Goal: Task Accomplishment & Management: Manage account settings

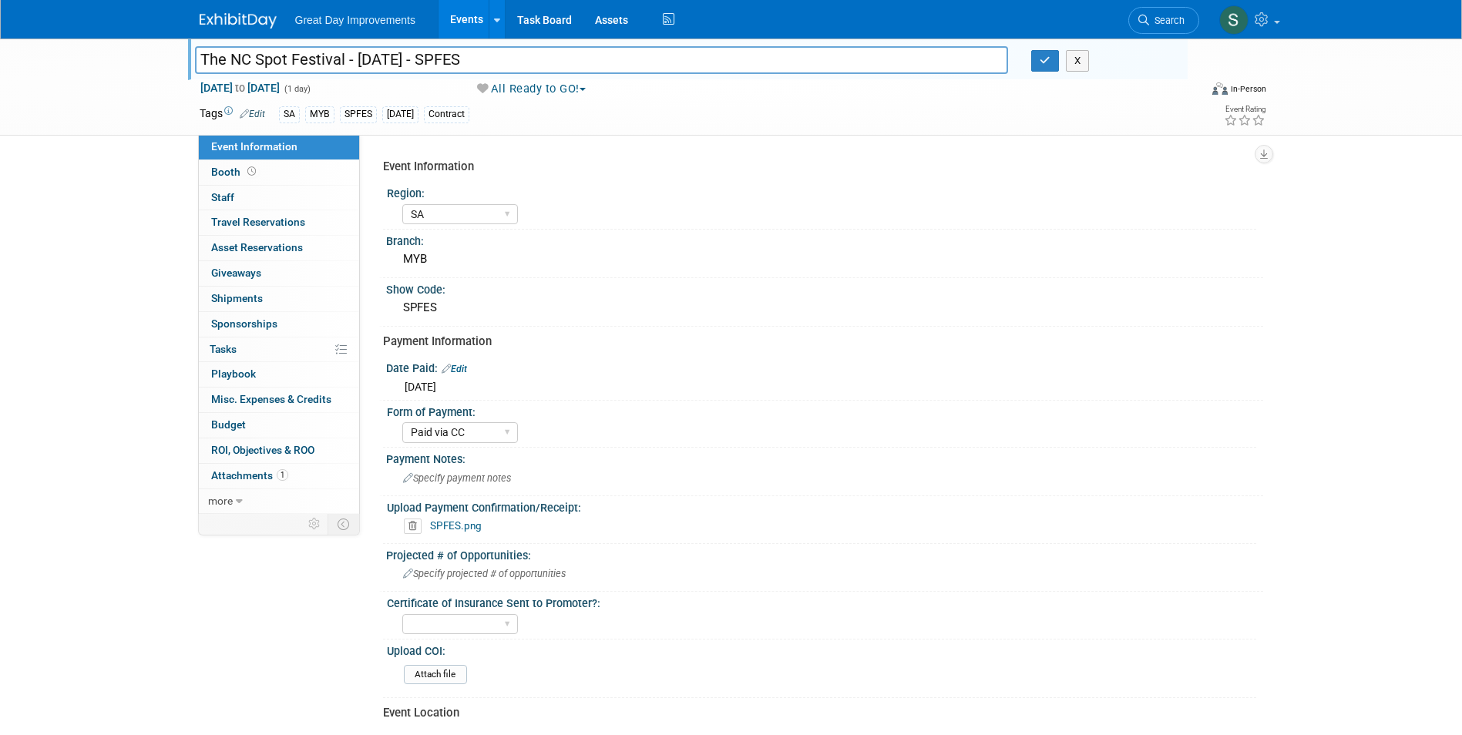
select select "SA"
select select "Paid via CC"
click at [1031, 67] on button "button" at bounding box center [1045, 61] width 28 height 22
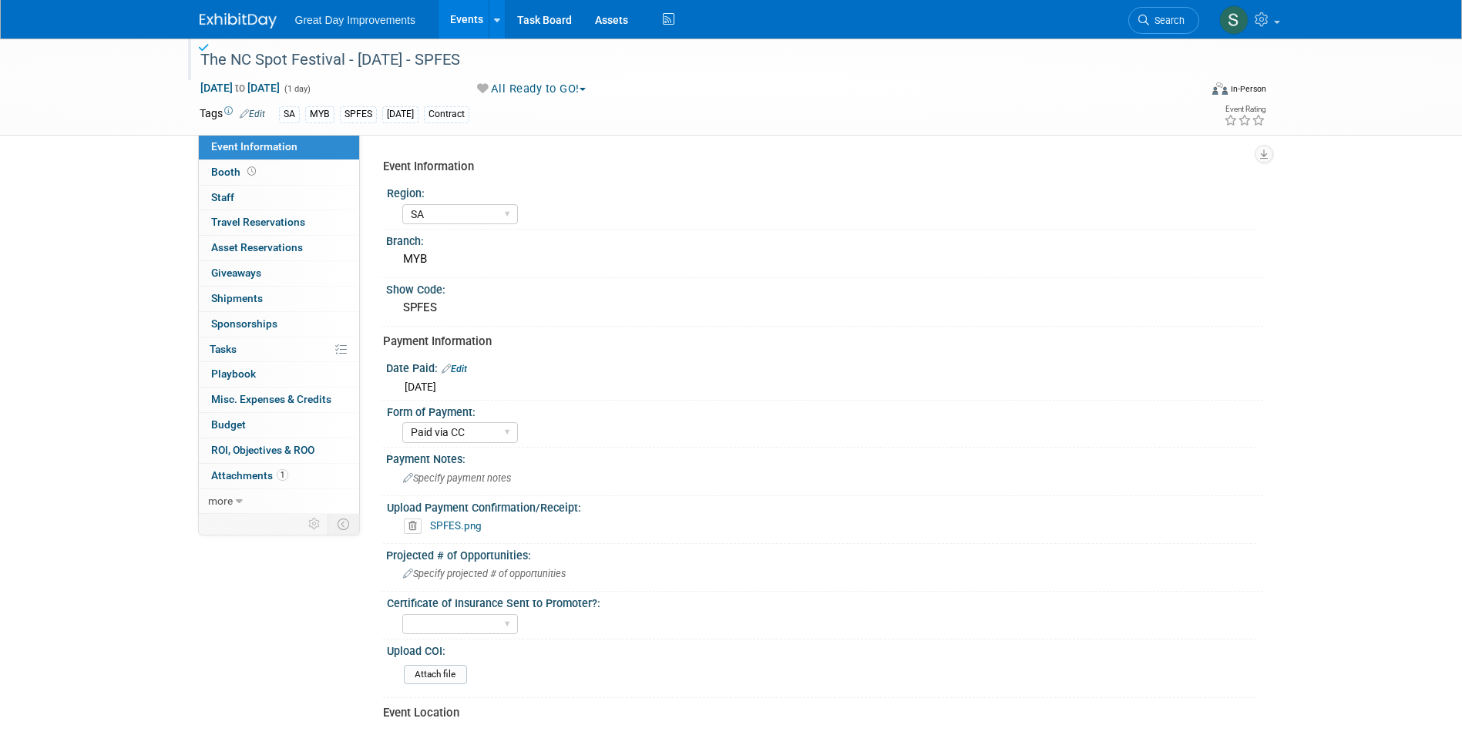
click at [210, 25] on img at bounding box center [238, 20] width 77 height 15
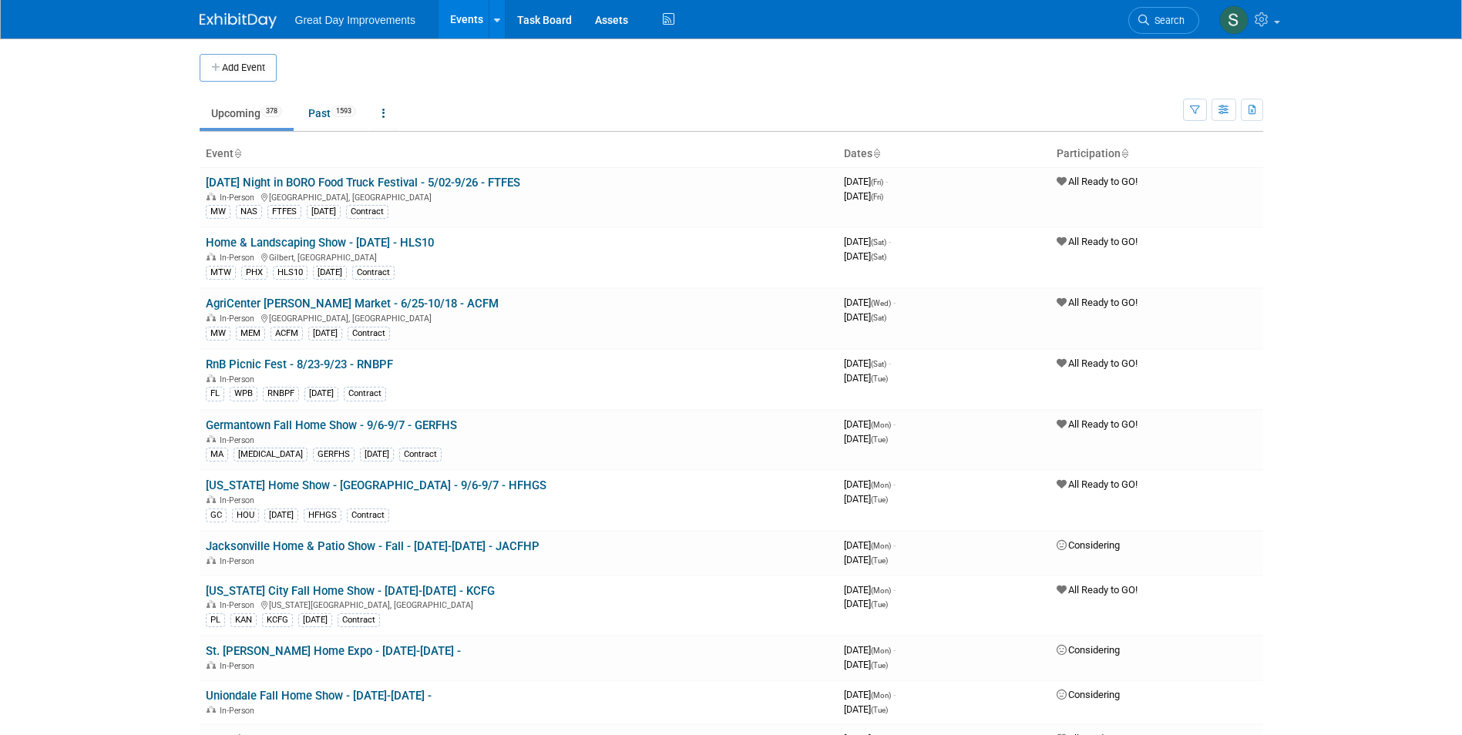
click at [1048, 86] on td "Upcoming 378 Past 1593 All Events 1971 Past and Upcoming Grouped Annually Event…" at bounding box center [691, 107] width 983 height 50
drag, startPoint x: 1153, startPoint y: 21, endPoint x: 1160, endPoint y: 17, distance: 7.9
click at [1153, 21] on span "Search" at bounding box center [1166, 21] width 35 height 12
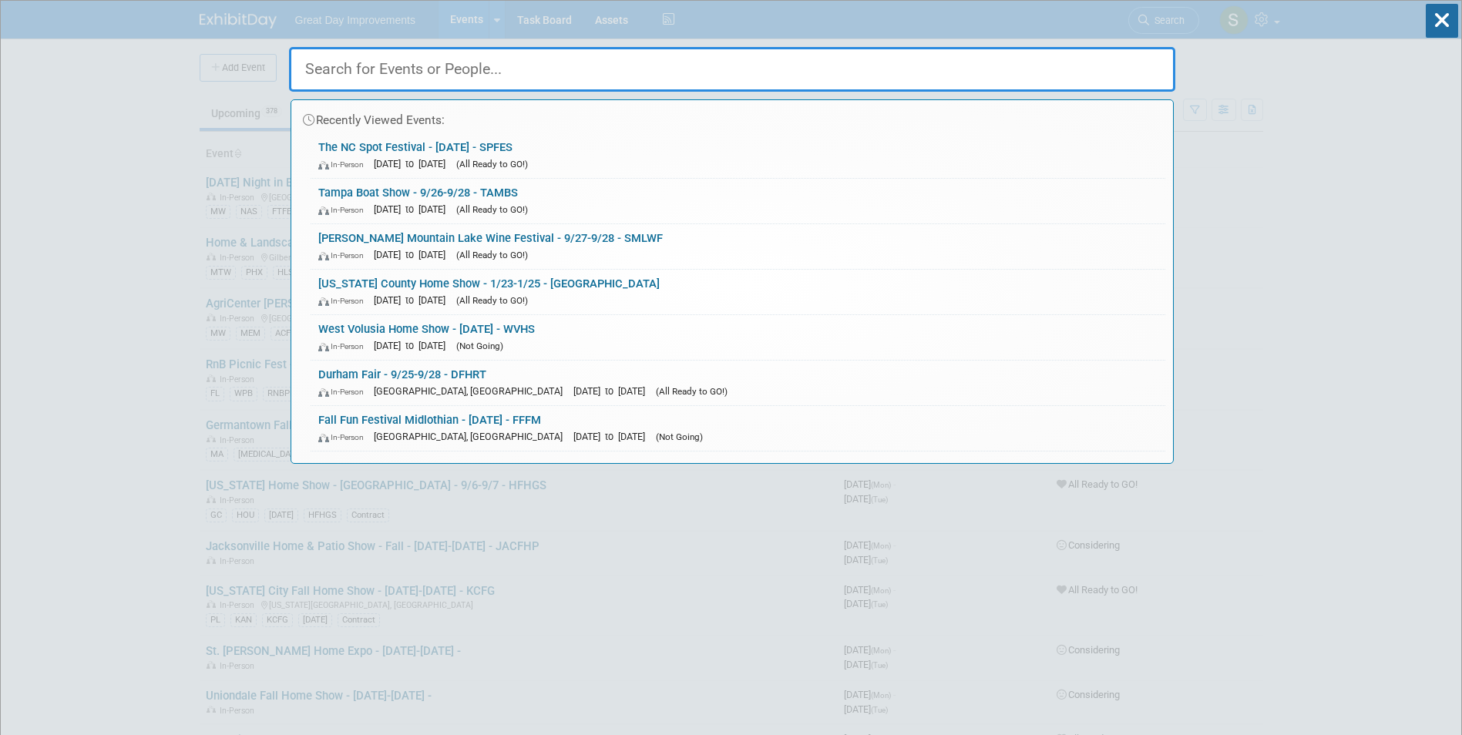
paste input "Butler County Home Show"
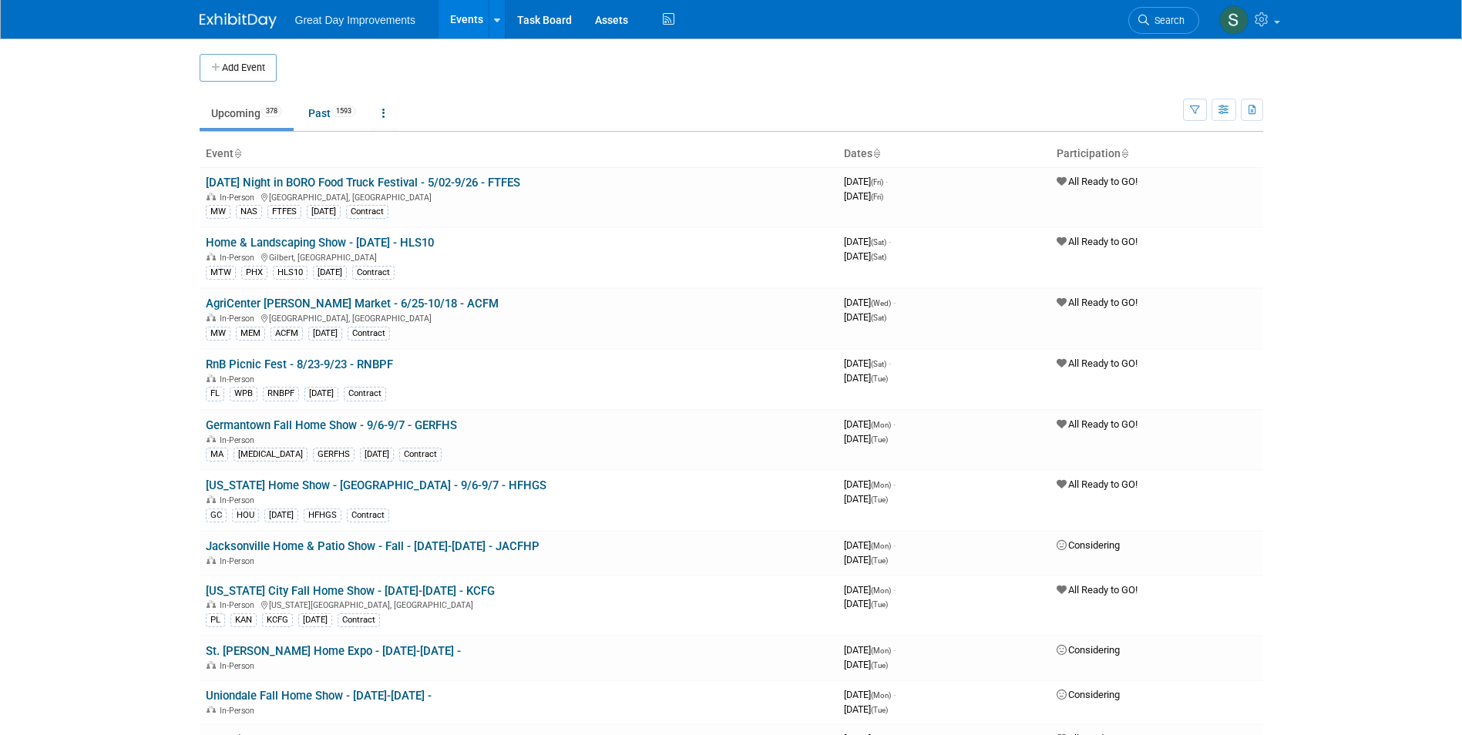
click at [1148, 9] on link "Search" at bounding box center [1163, 20] width 71 height 27
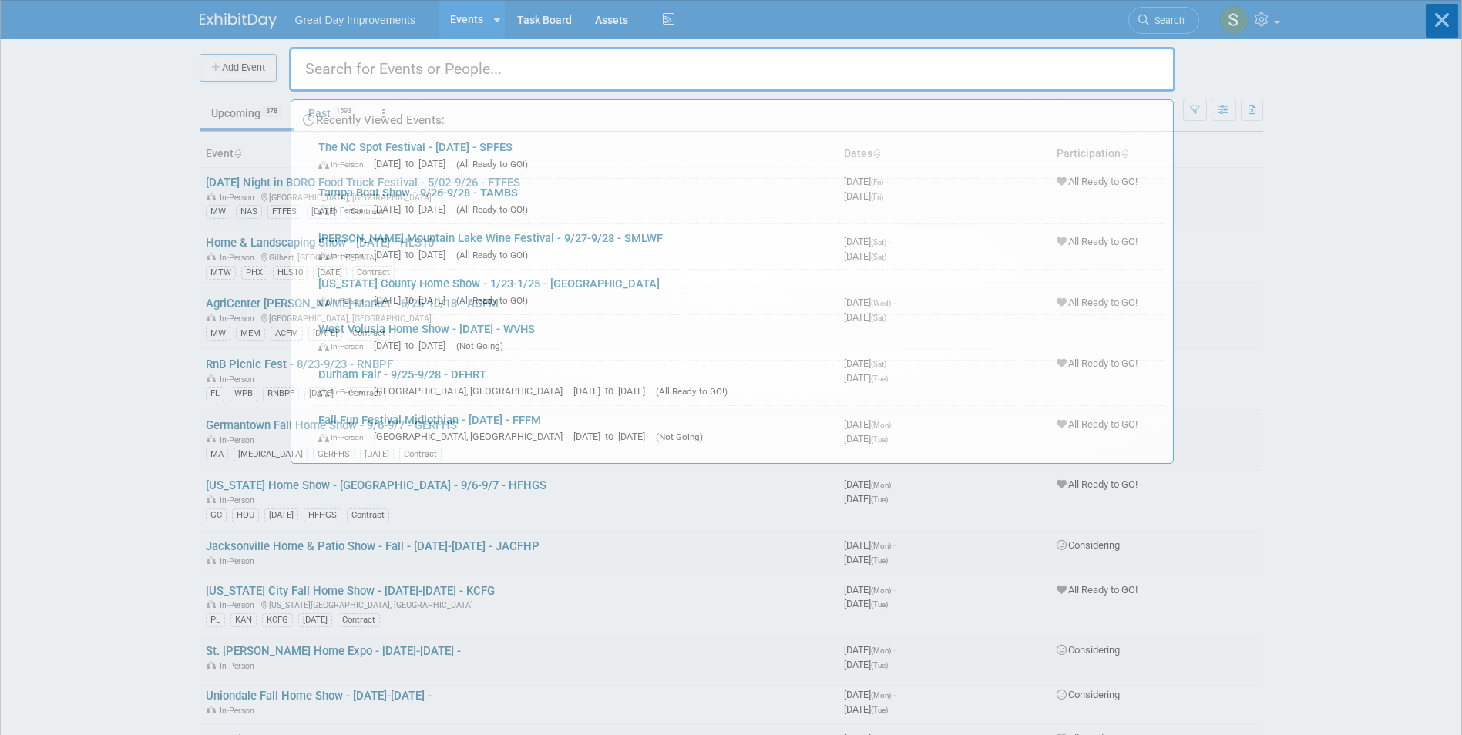
click at [1151, 12] on div "Recently Viewed Events: The NC Spot Festival - 11/1/25 - SPFES In-Person Nov 1,…" at bounding box center [732, 232] width 886 height 463
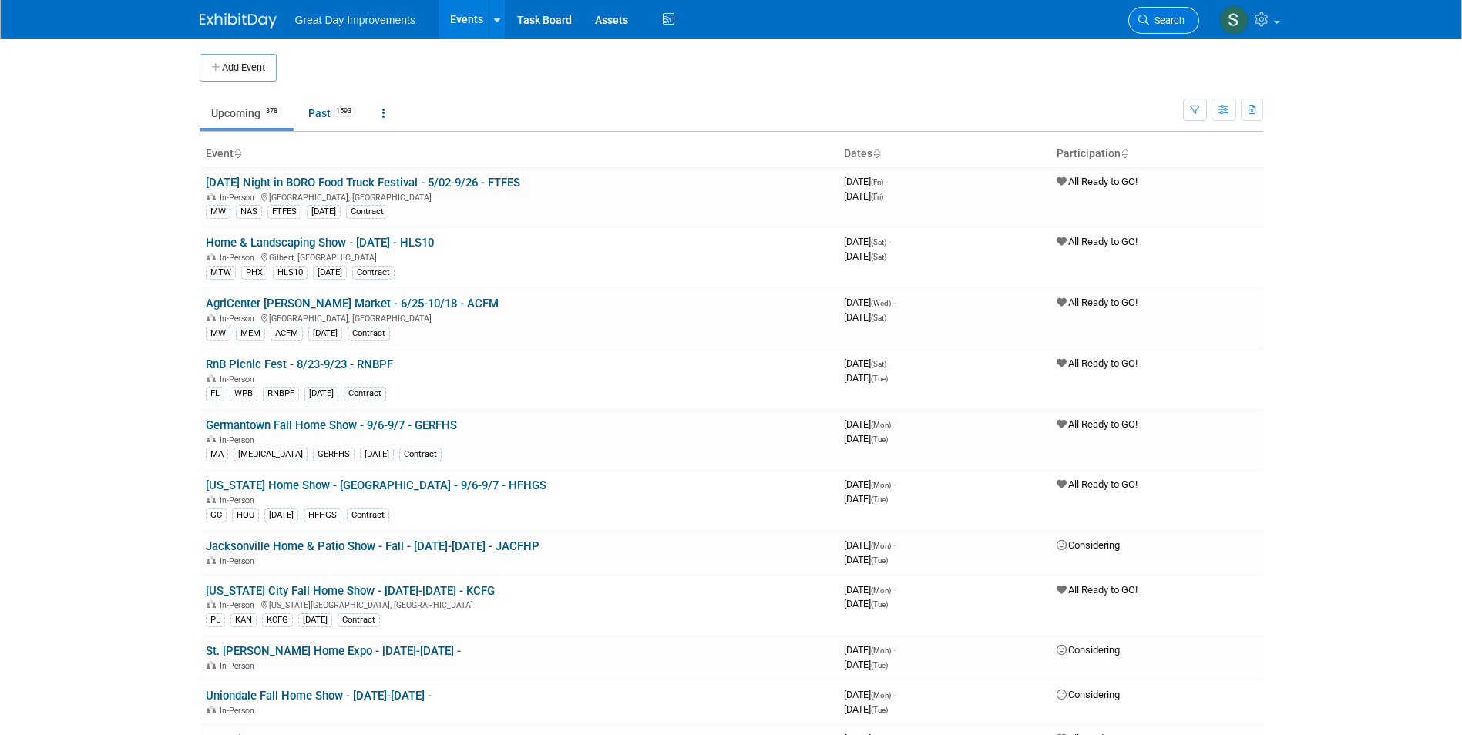
click at [1154, 23] on span "Search" at bounding box center [1166, 21] width 35 height 12
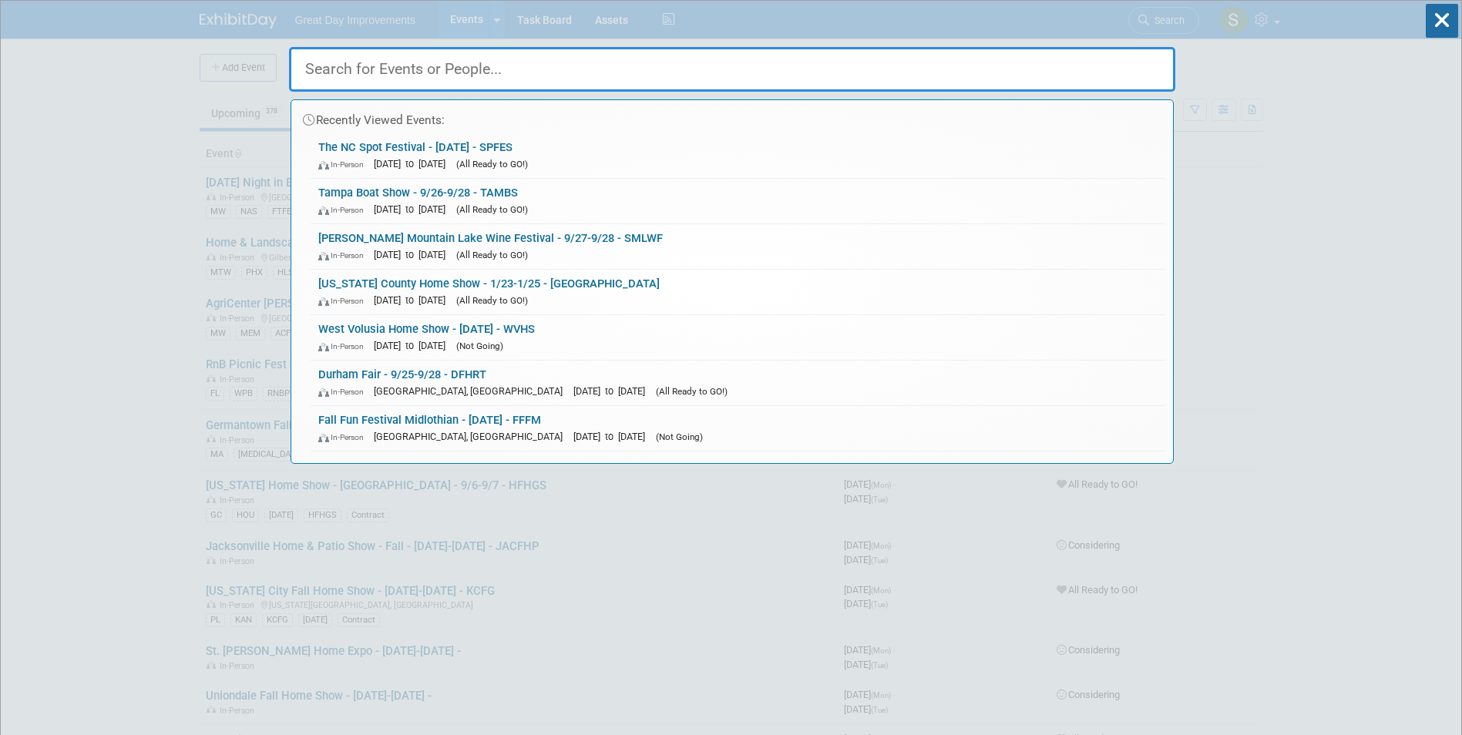
paste input "Rock Port Market Days"
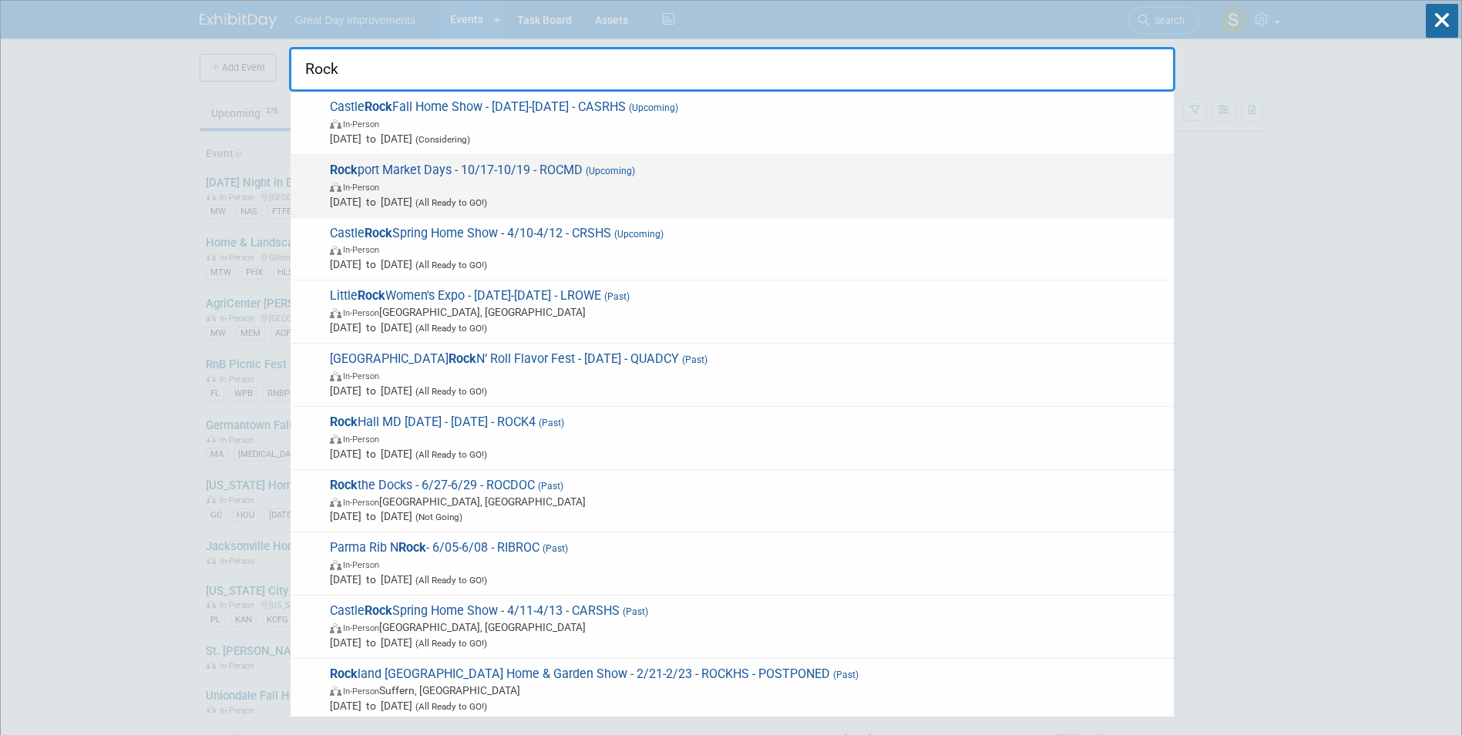
type input "Rock"
click at [687, 199] on span "Oct 17, 2025 to Oct 19, 2025 (All Ready to GO!)" at bounding box center [748, 201] width 836 height 15
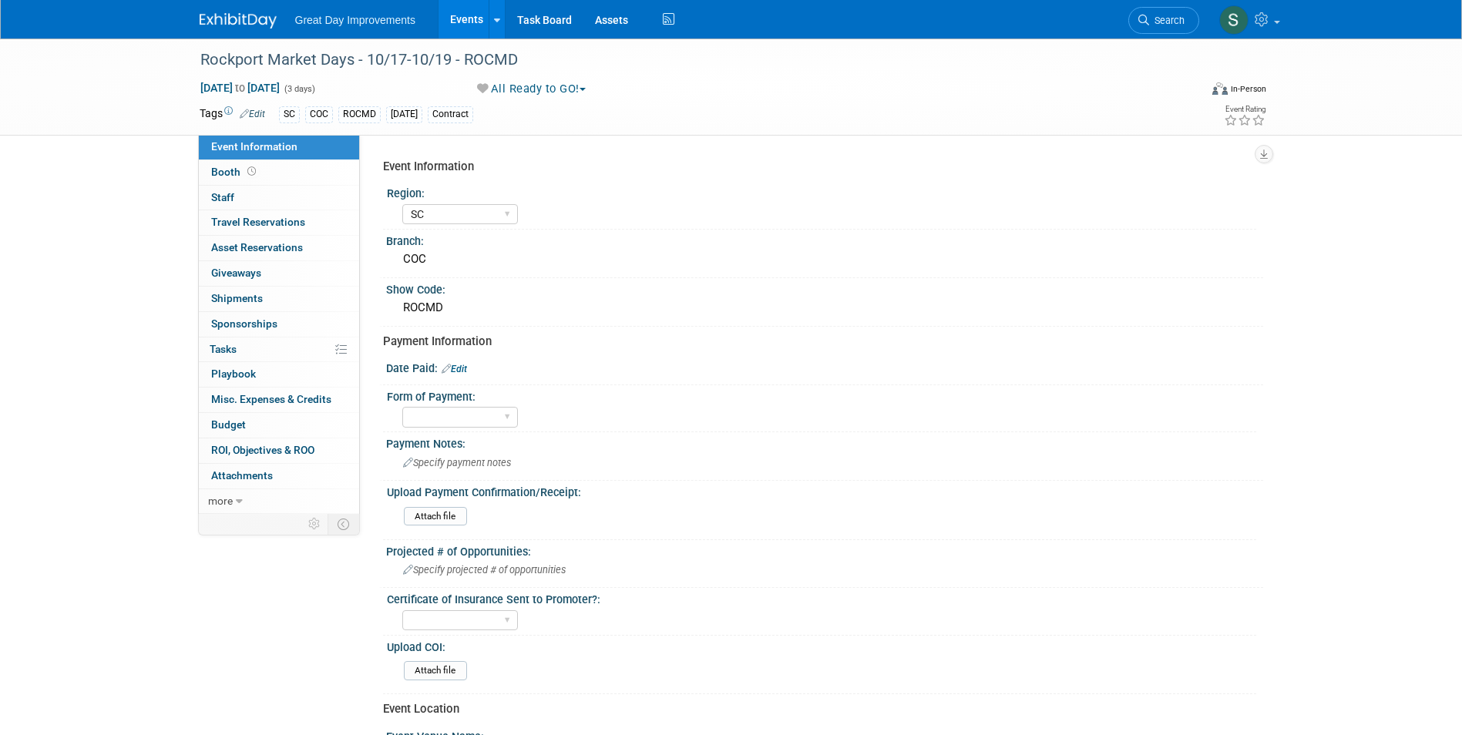
select select "SC"
click at [456, 371] on link "Edit" at bounding box center [454, 369] width 25 height 11
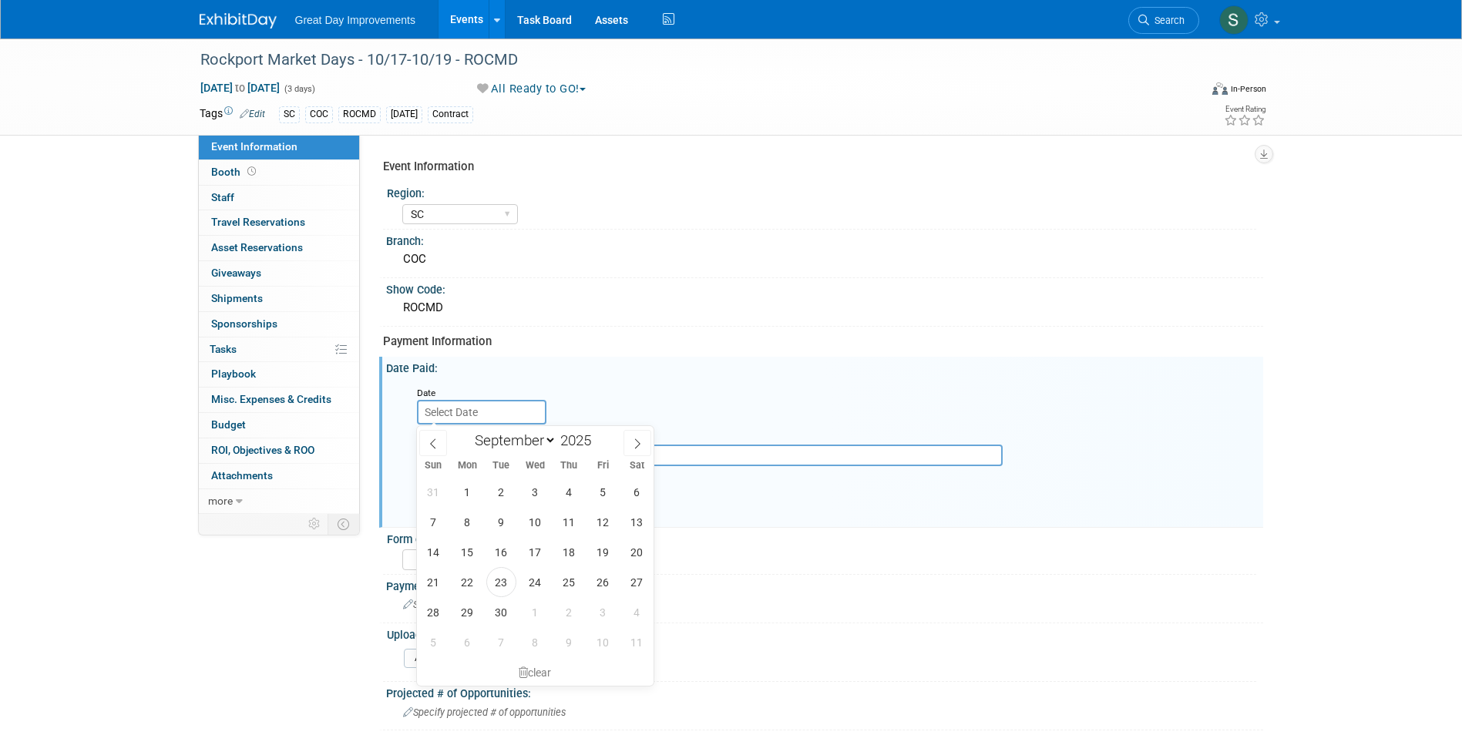
click at [496, 408] on input "text" at bounding box center [481, 412] width 129 height 25
click at [499, 576] on span "23" at bounding box center [501, 582] width 30 height 30
type input "Sep 23, 2025"
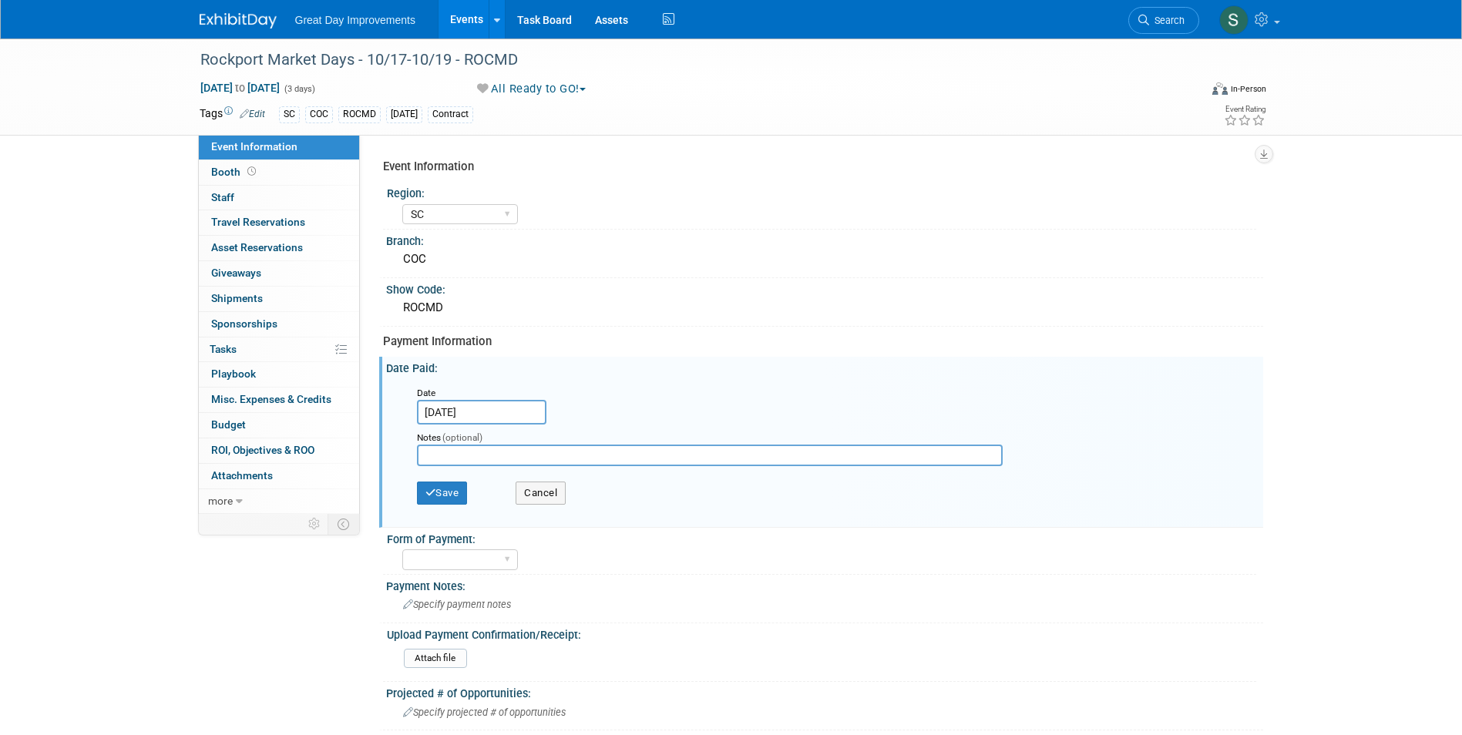
click at [450, 476] on div "Save Cancel" at bounding box center [828, 495] width 822 height 42
click at [458, 492] on button "Save" at bounding box center [442, 493] width 51 height 23
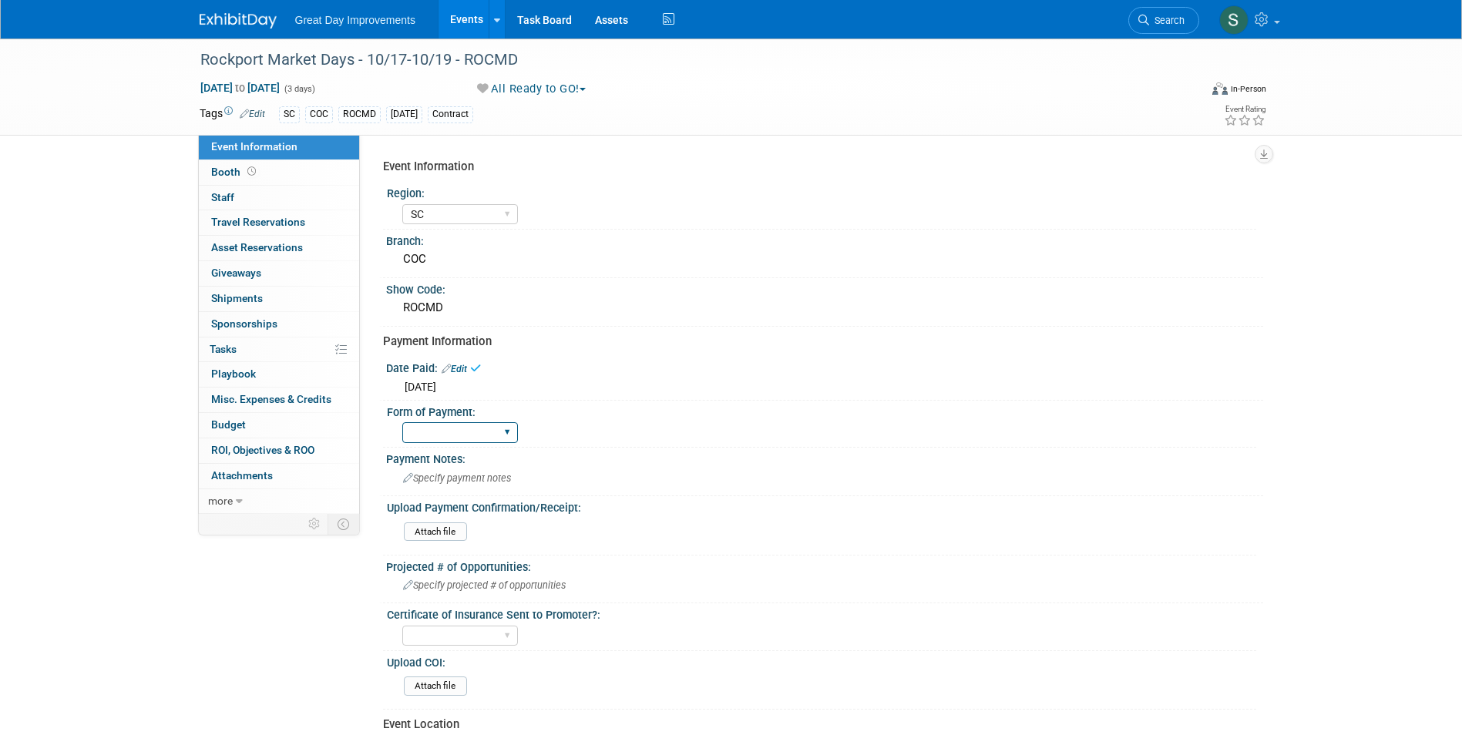
click at [452, 435] on select "Paid via CC Check Requested Pay at the Gate Other" at bounding box center [460, 432] width 116 height 21
select select "Paid via CC"
click at [402, 422] on select "Paid via CC Check Requested Pay at the Gate Other" at bounding box center [460, 432] width 116 height 21
click at [586, 420] on div "Paid via CC Check Requested Pay at the Gate Other" at bounding box center [829, 430] width 854 height 25
click at [525, 55] on div "Rockport Market Days - 10/17-10/19 - ROCMD" at bounding box center [685, 60] width 981 height 28
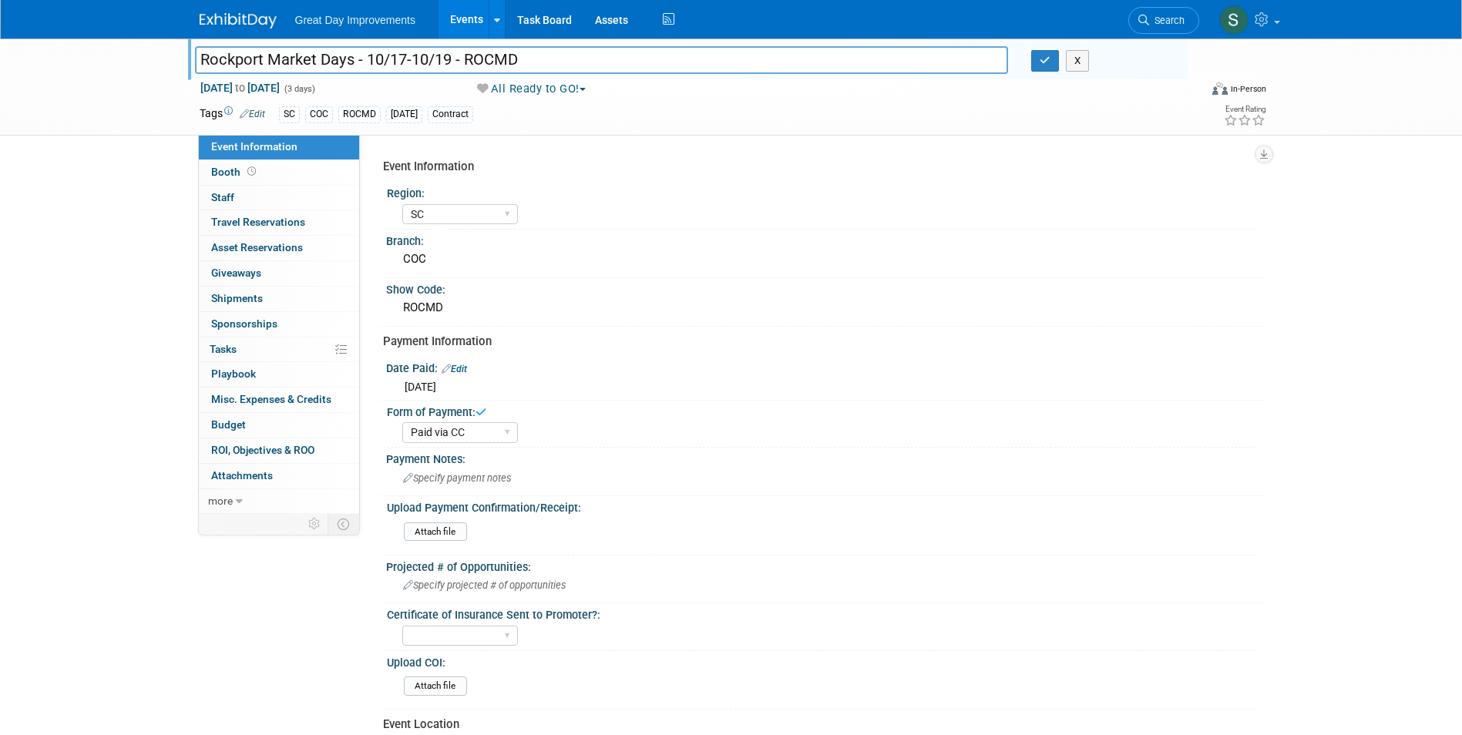
drag, startPoint x: 527, startPoint y: 60, endPoint x: 466, endPoint y: 66, distance: 61.2
click at [466, 66] on input "Rockport Market Days - 10/17-10/19 - ROCMD" at bounding box center [602, 59] width 814 height 27
click at [1033, 67] on button "button" at bounding box center [1045, 61] width 28 height 22
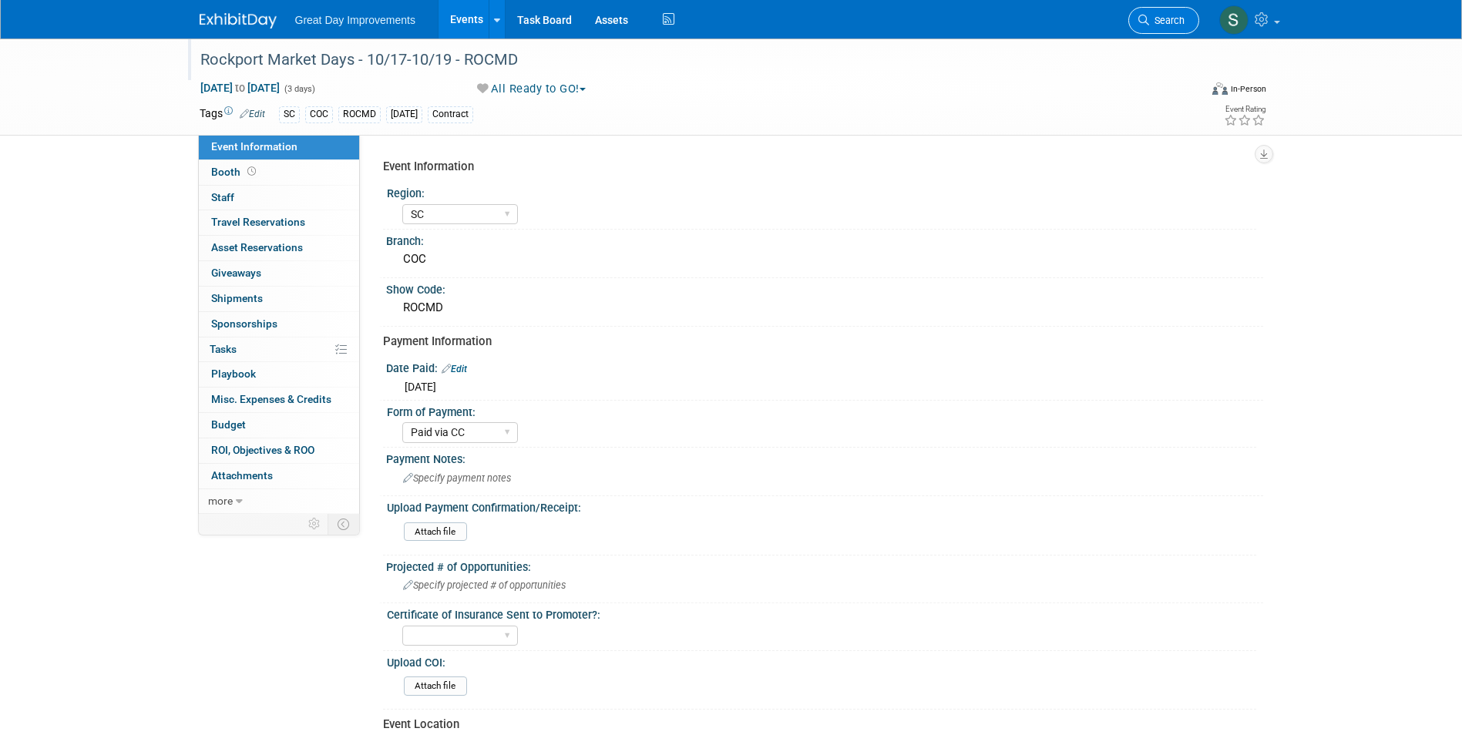
click at [1149, 17] on span "Search" at bounding box center [1166, 21] width 35 height 12
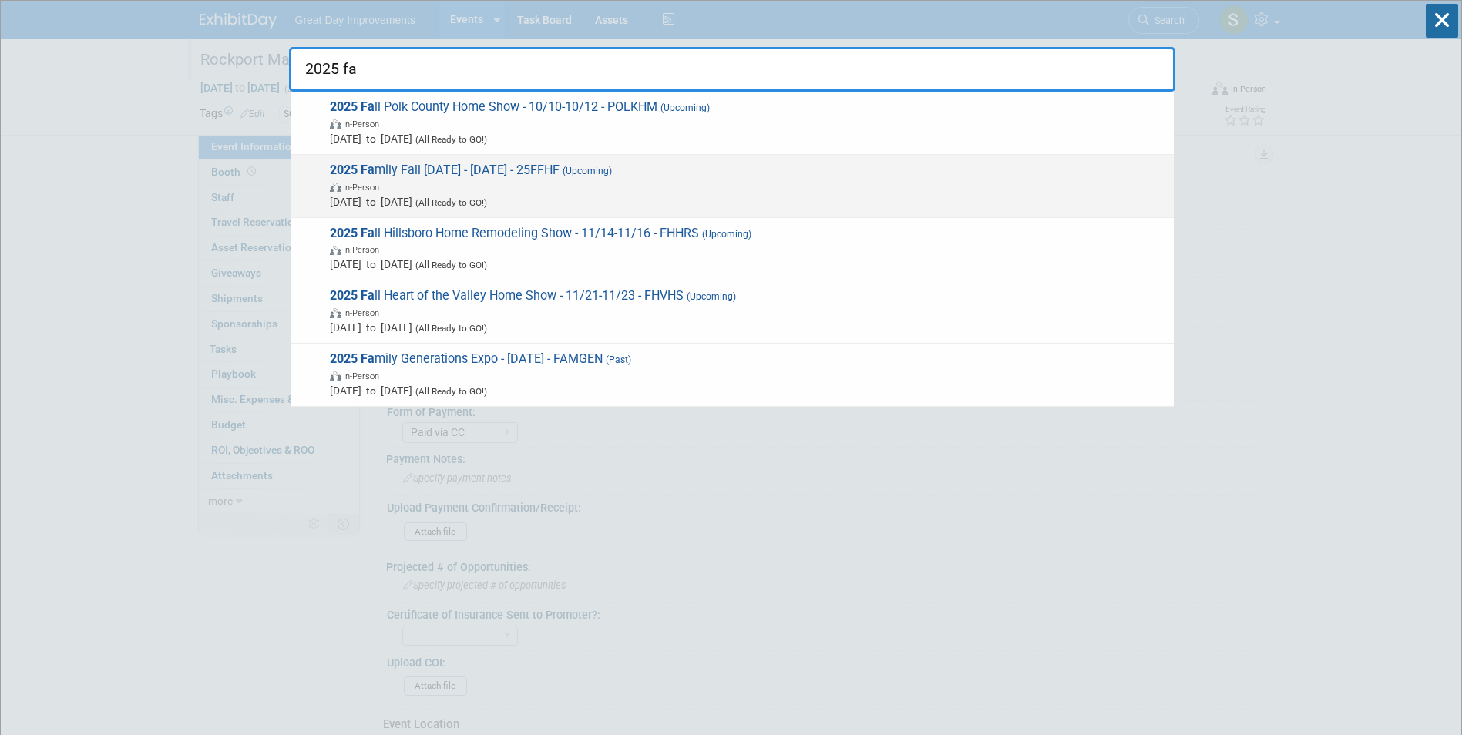
type input "2025 fa"
click at [627, 189] on span "In-Person" at bounding box center [748, 186] width 836 height 15
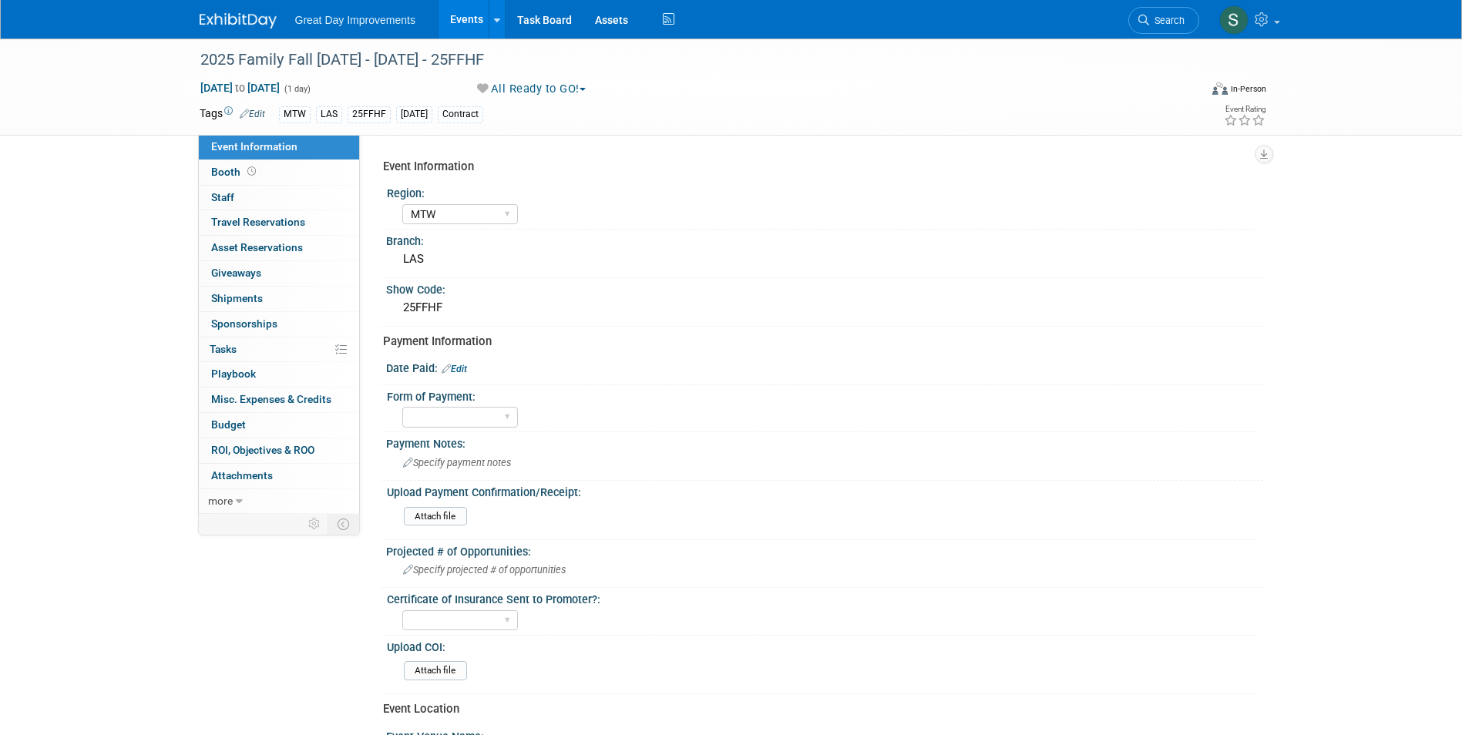
select select "MTW"
click at [462, 368] on link "Edit" at bounding box center [454, 369] width 25 height 11
select select "8"
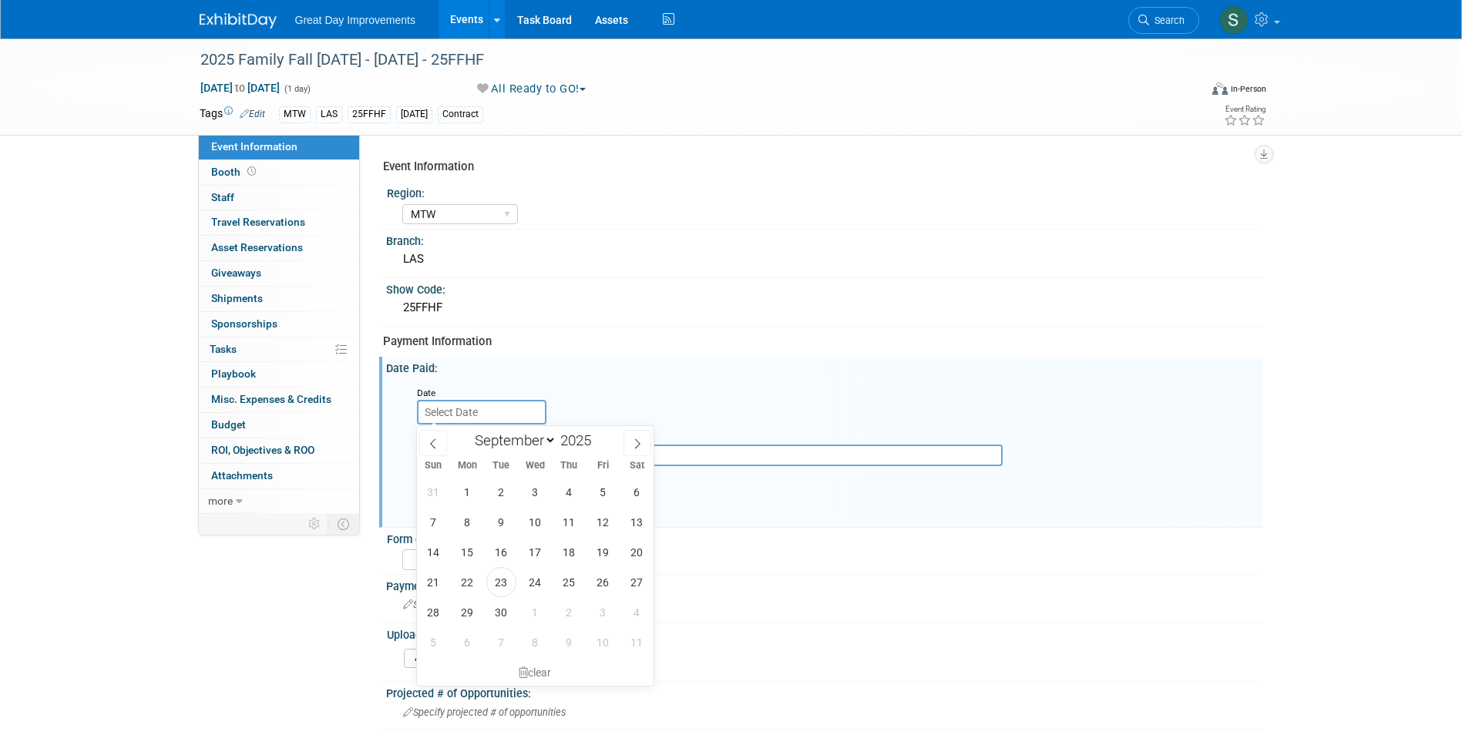
click at [466, 408] on input "text" at bounding box center [481, 412] width 129 height 25
click at [498, 584] on span "23" at bounding box center [501, 582] width 30 height 30
type input "Sep 23, 2025"
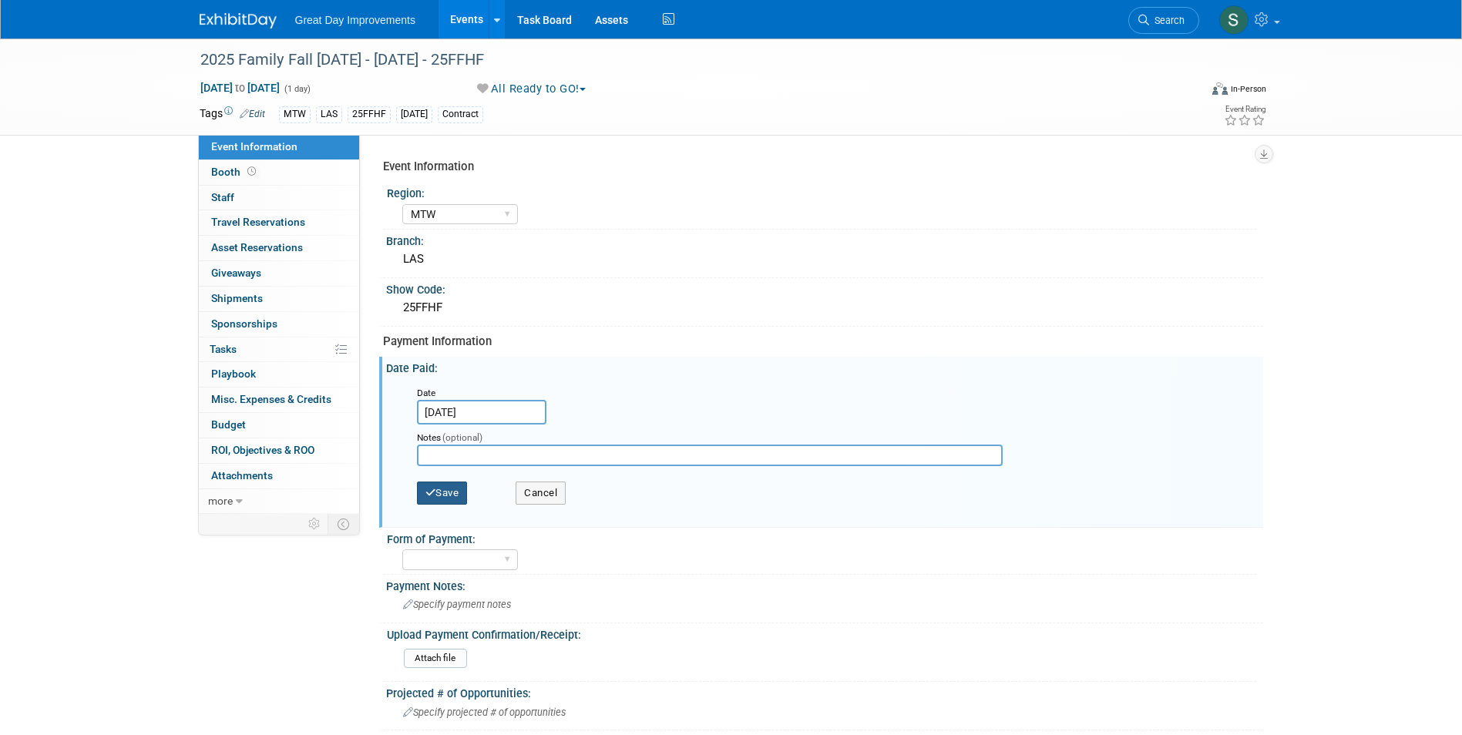
click at [450, 499] on button "Save" at bounding box center [442, 493] width 51 height 23
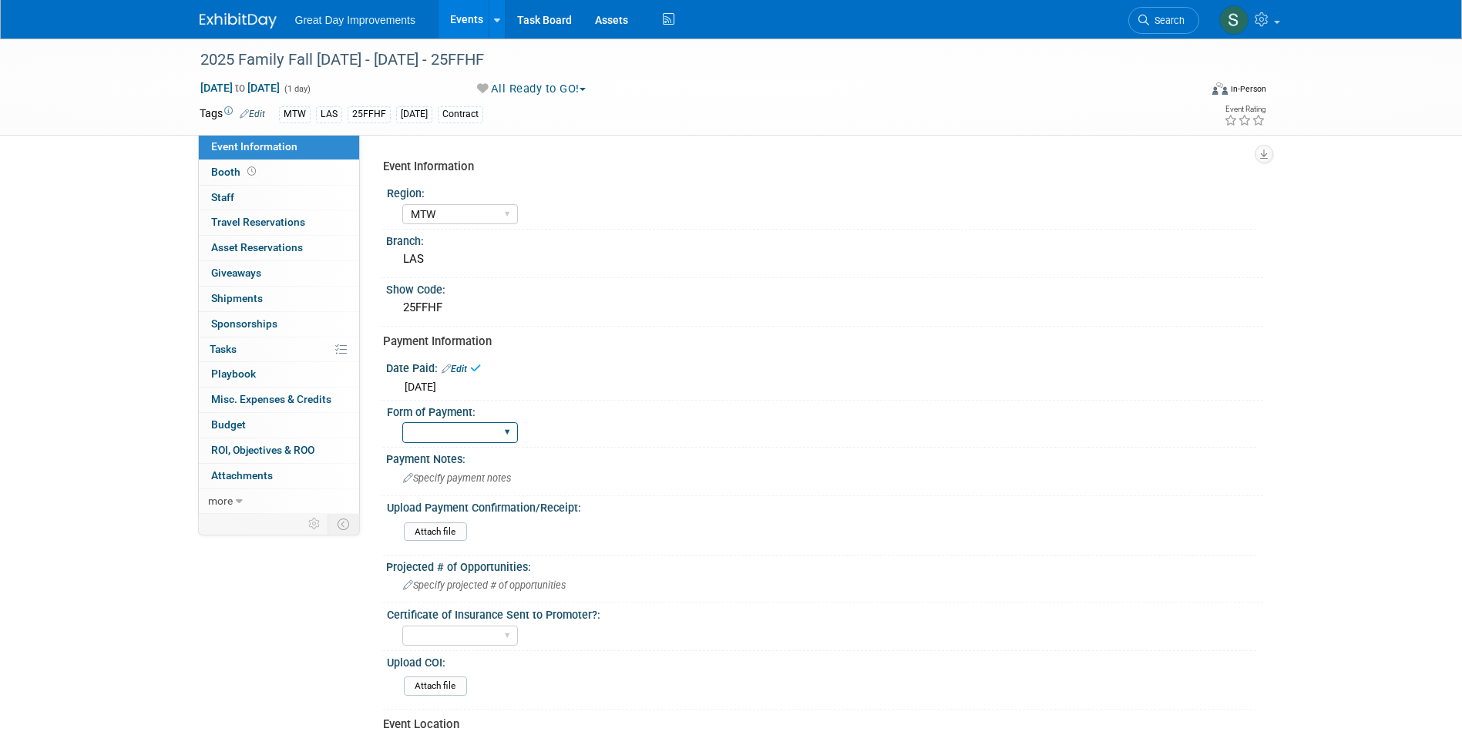
click at [444, 435] on select "Paid via CC Check Requested Pay at the Gate Other" at bounding box center [460, 432] width 116 height 21
select select "Paid via CC"
click at [402, 422] on select "Paid via CC Check Requested Pay at the Gate Other" at bounding box center [460, 432] width 116 height 21
click at [684, 499] on div "Upload Payment Confirmation/Receipt:" at bounding box center [821, 505] width 869 height 19
click at [566, 481] on div "Specify payment notes" at bounding box center [825, 478] width 854 height 24
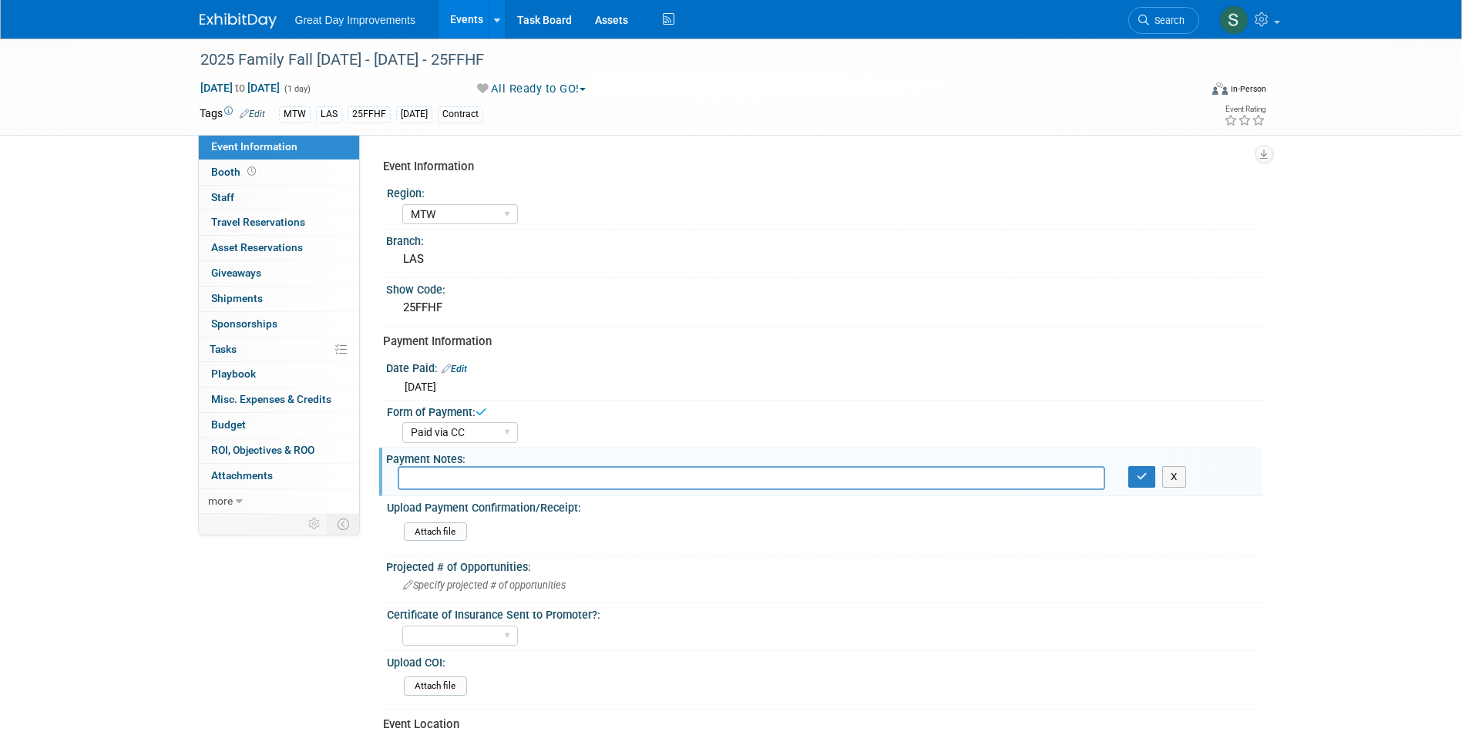
click at [462, 371] on link "Edit" at bounding box center [454, 369] width 25 height 11
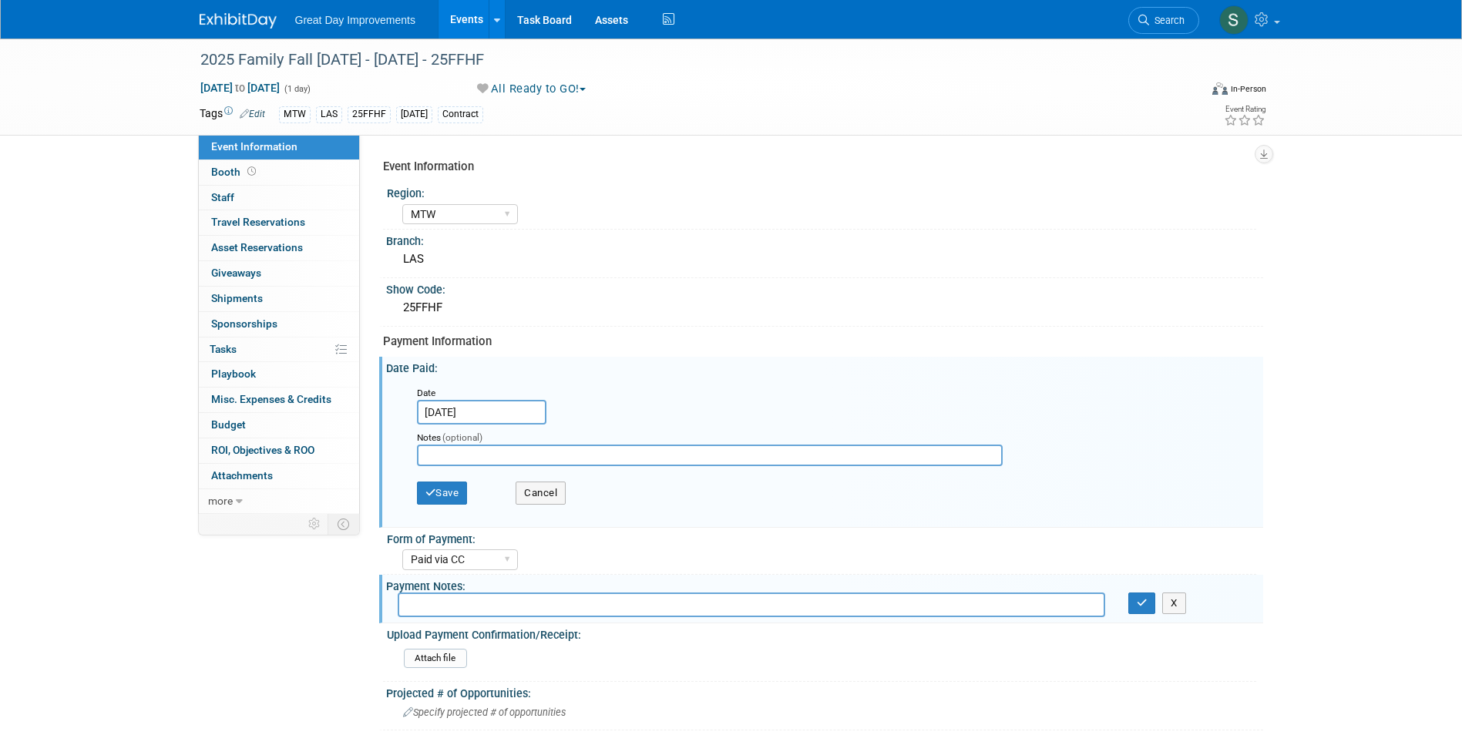
drag, startPoint x: 519, startPoint y: 395, endPoint x: 519, endPoint y: 407, distance: 11.6
click at [519, 396] on div "Date" at bounding box center [482, 392] width 131 height 15
click at [520, 408] on input "[DATE]" at bounding box center [481, 412] width 129 height 25
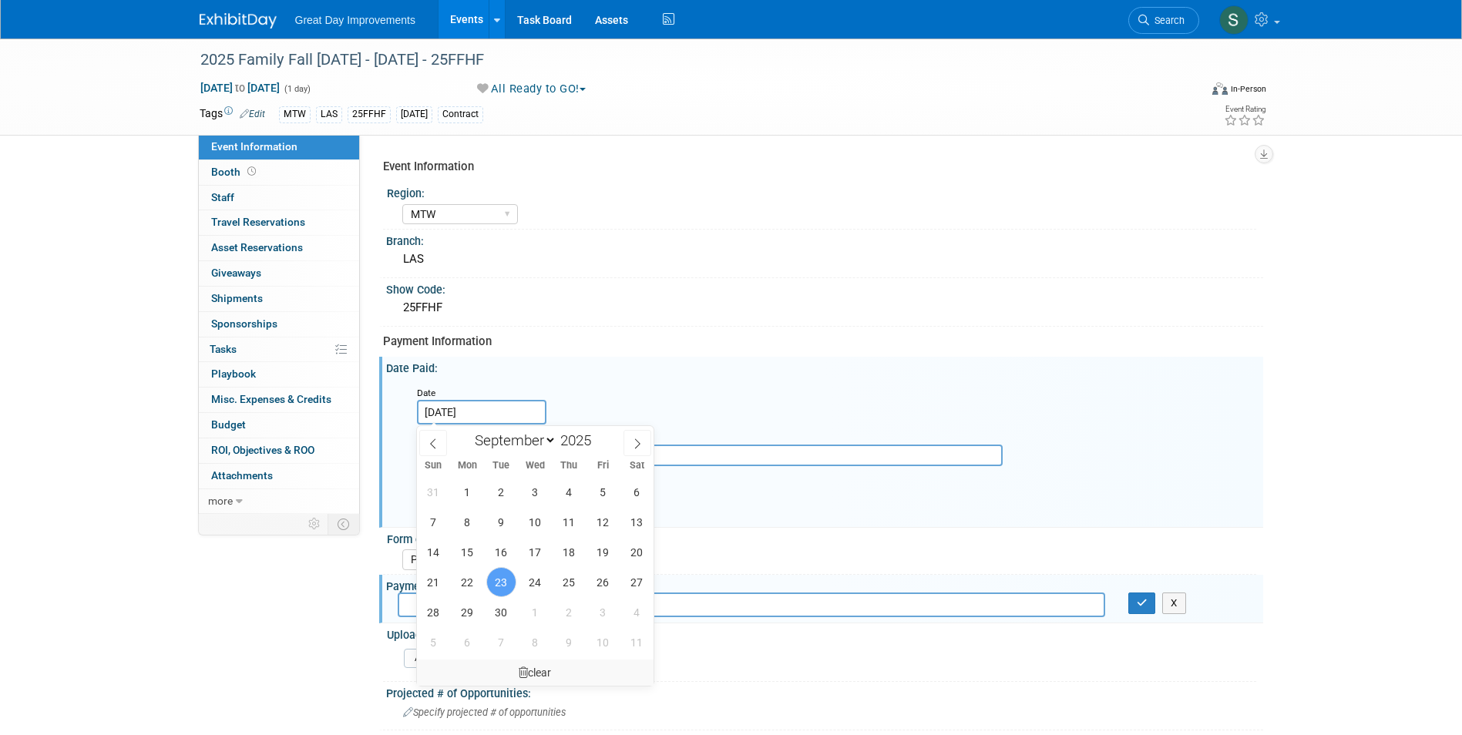
click at [523, 672] on icon at bounding box center [523, 672] width 9 height 11
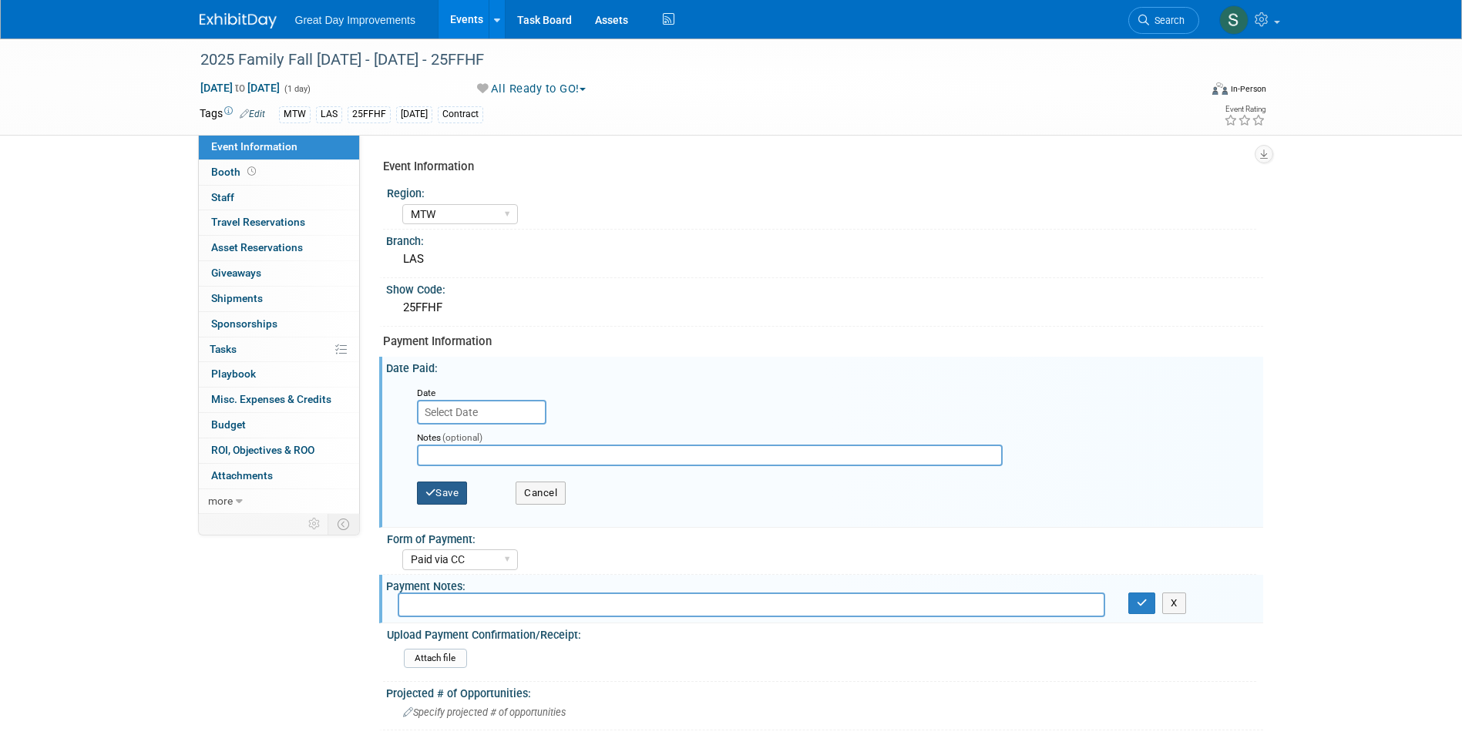
click at [455, 487] on button "Save" at bounding box center [442, 493] width 51 height 23
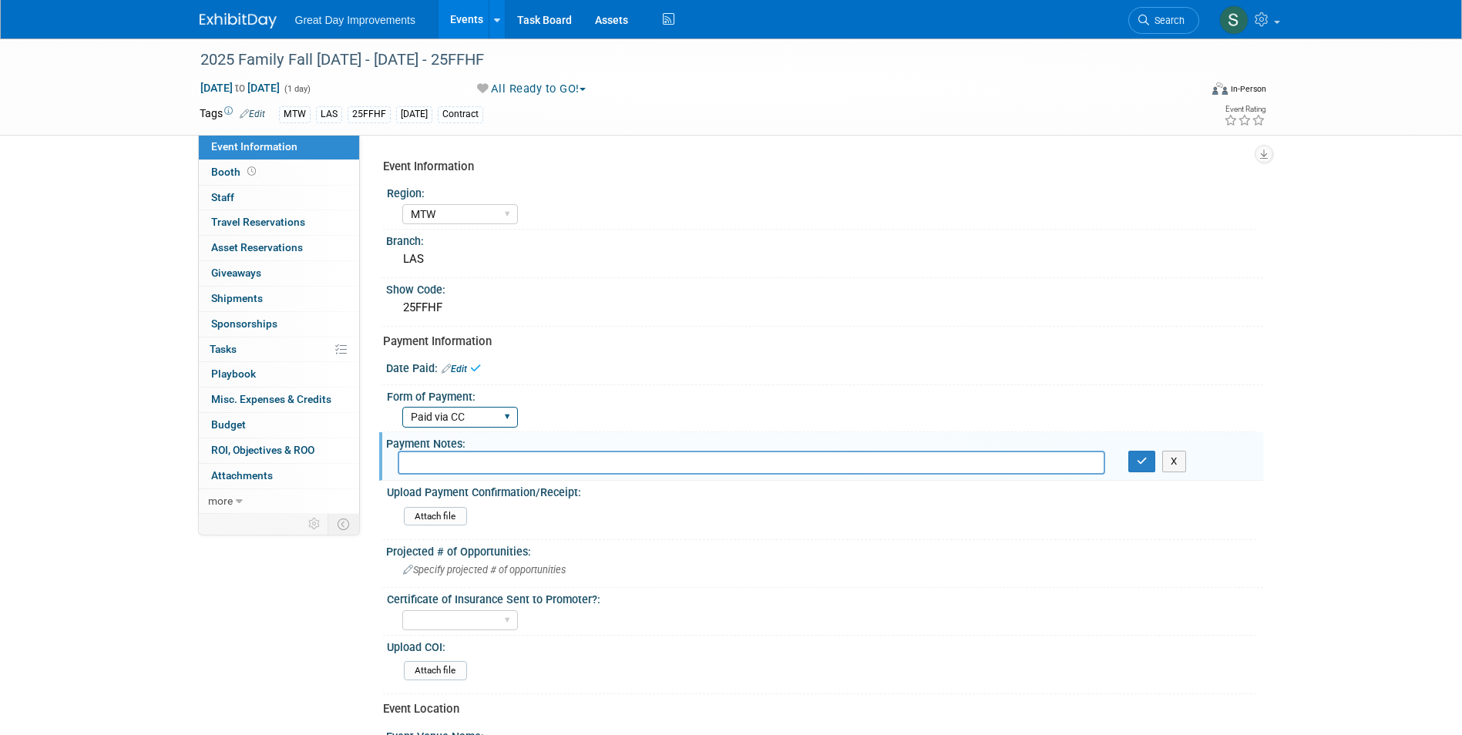
click at [455, 416] on select "Paid via CC Check Requested Pay at the Gate Other" at bounding box center [460, 417] width 116 height 21
select select "Other"
click at [402, 407] on select "Paid via CC Check Requested Pay at the Gate Other" at bounding box center [460, 417] width 116 height 21
click at [452, 420] on select "Paid via CC Check Requested Pay at the Gate Other" at bounding box center [460, 417] width 116 height 21
select select
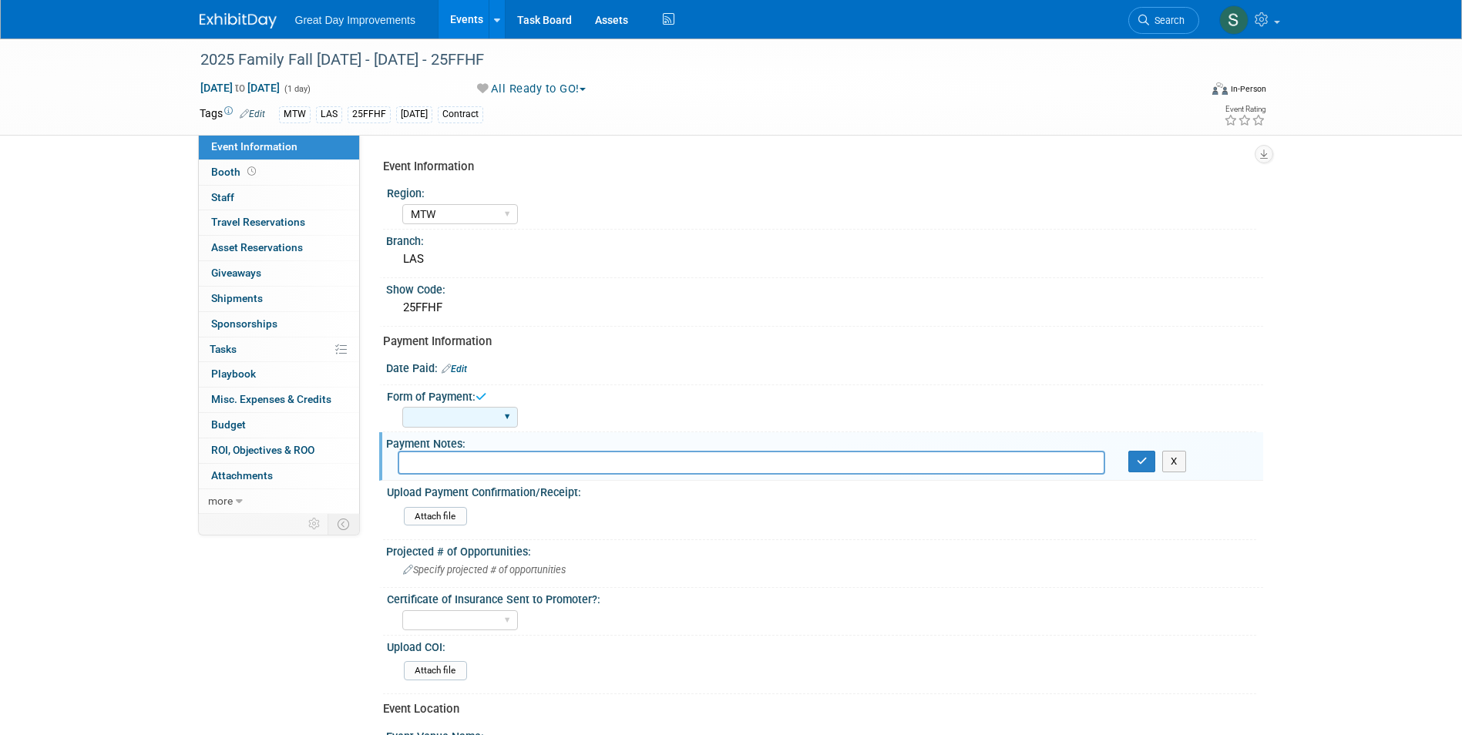
click at [402, 407] on select "Paid via CC Check Requested Pay at the Gate Other" at bounding box center [460, 417] width 116 height 21
click at [469, 462] on input "text" at bounding box center [751, 463] width 707 height 24
type input "submitted application awaiting approval."
click at [1140, 462] on icon "button" at bounding box center [1142, 461] width 11 height 10
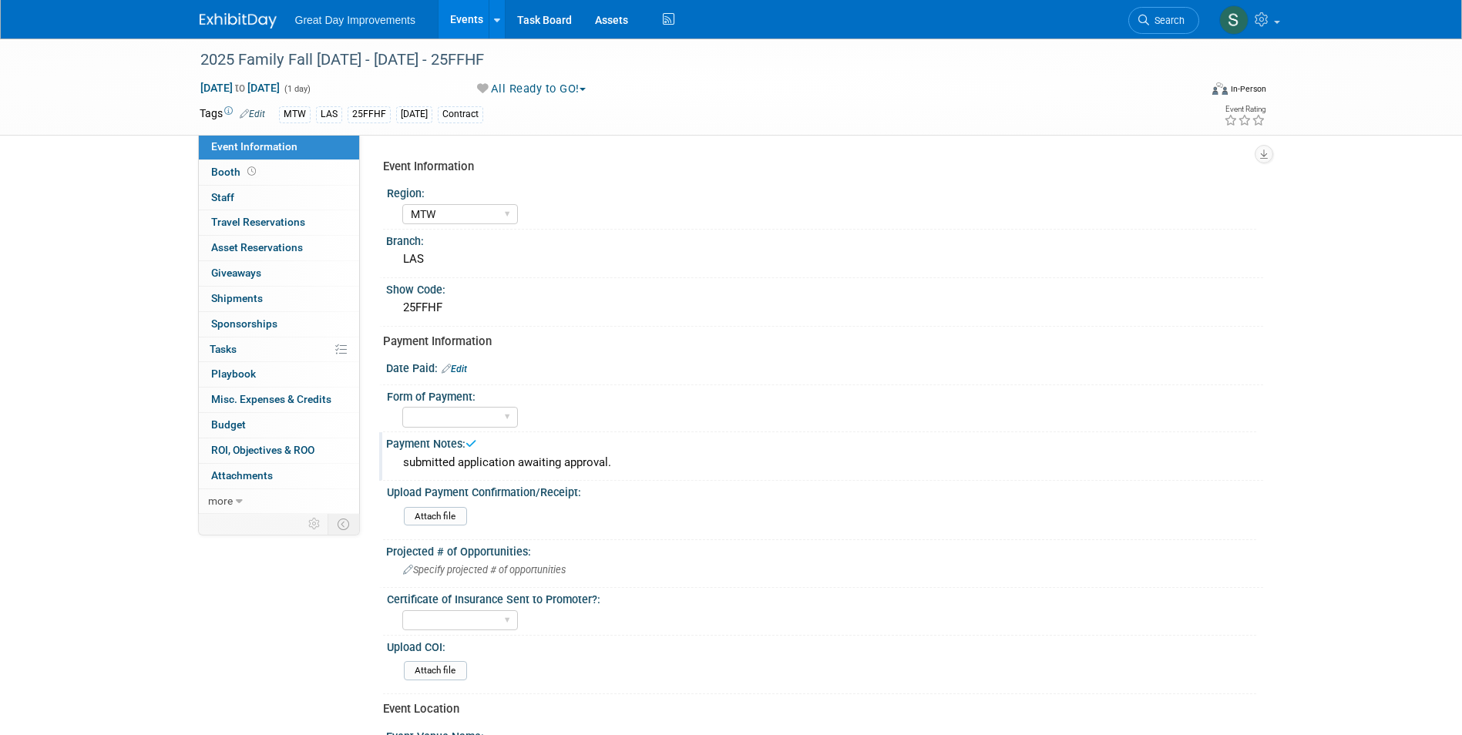
click at [240, 11] on link at bounding box center [248, 13] width 96 height 12
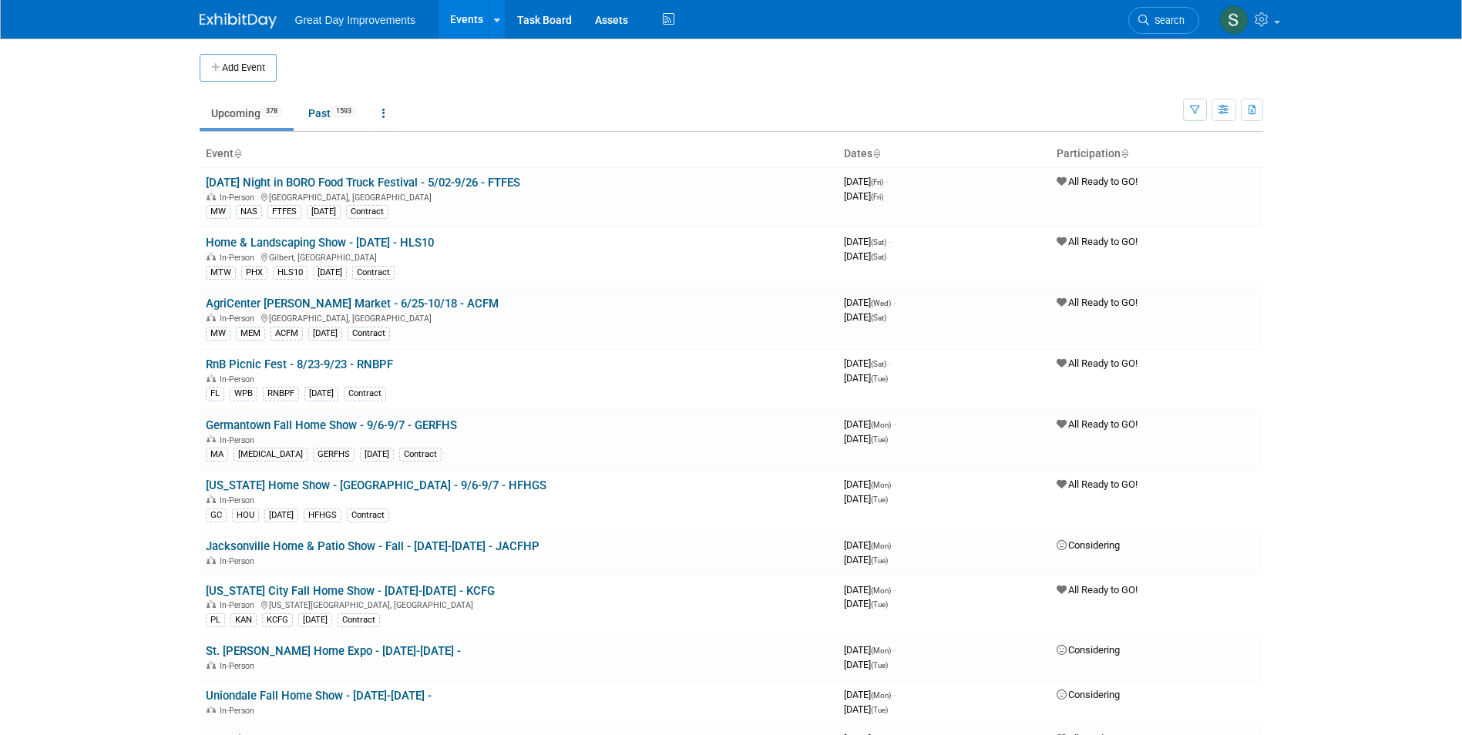
drag, startPoint x: 1143, startPoint y: 45, endPoint x: 1142, endPoint y: 38, distance: 7.7
click at [1143, 45] on div "Add Event" at bounding box center [732, 60] width 1064 height 43
click at [1156, 22] on span "Search" at bounding box center [1166, 21] width 35 height 12
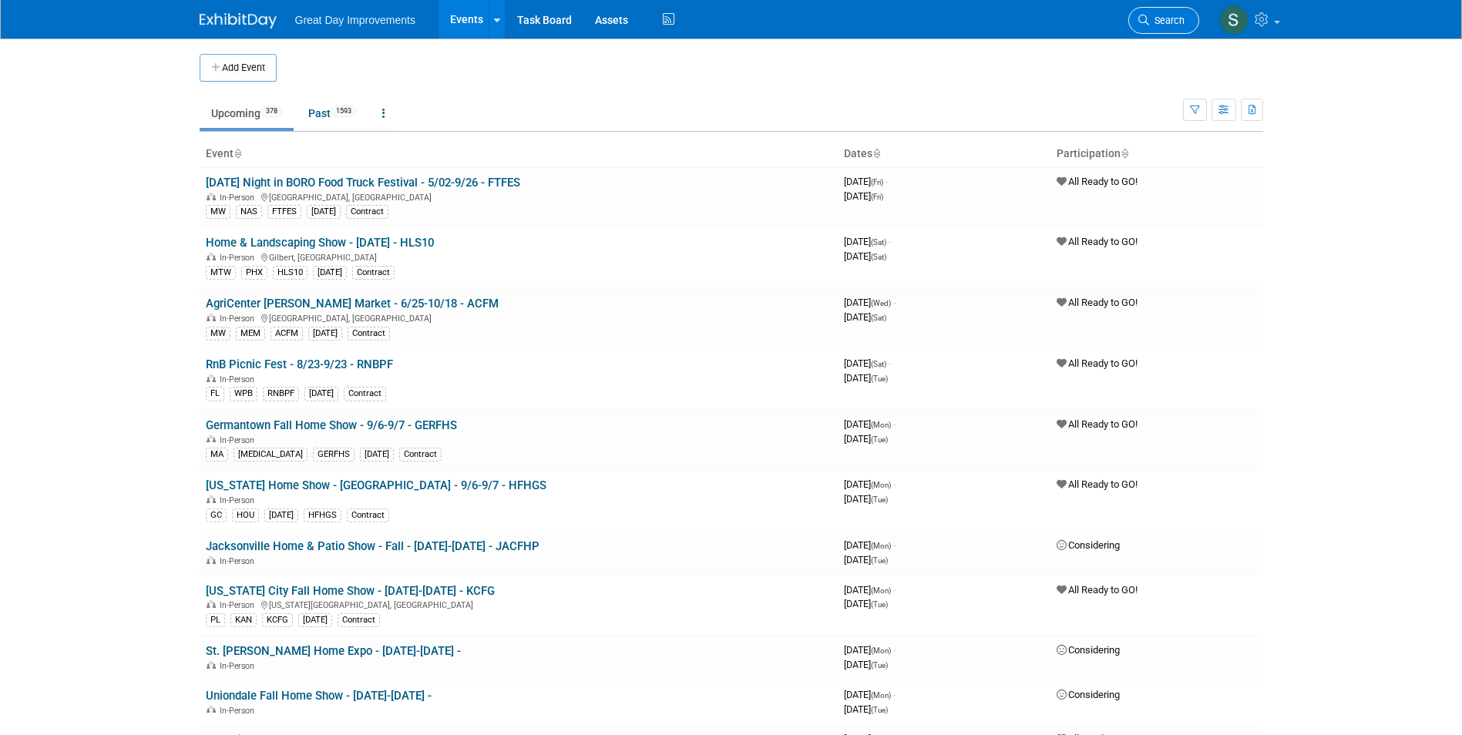
click at [1152, 25] on span "Search" at bounding box center [1166, 21] width 35 height 12
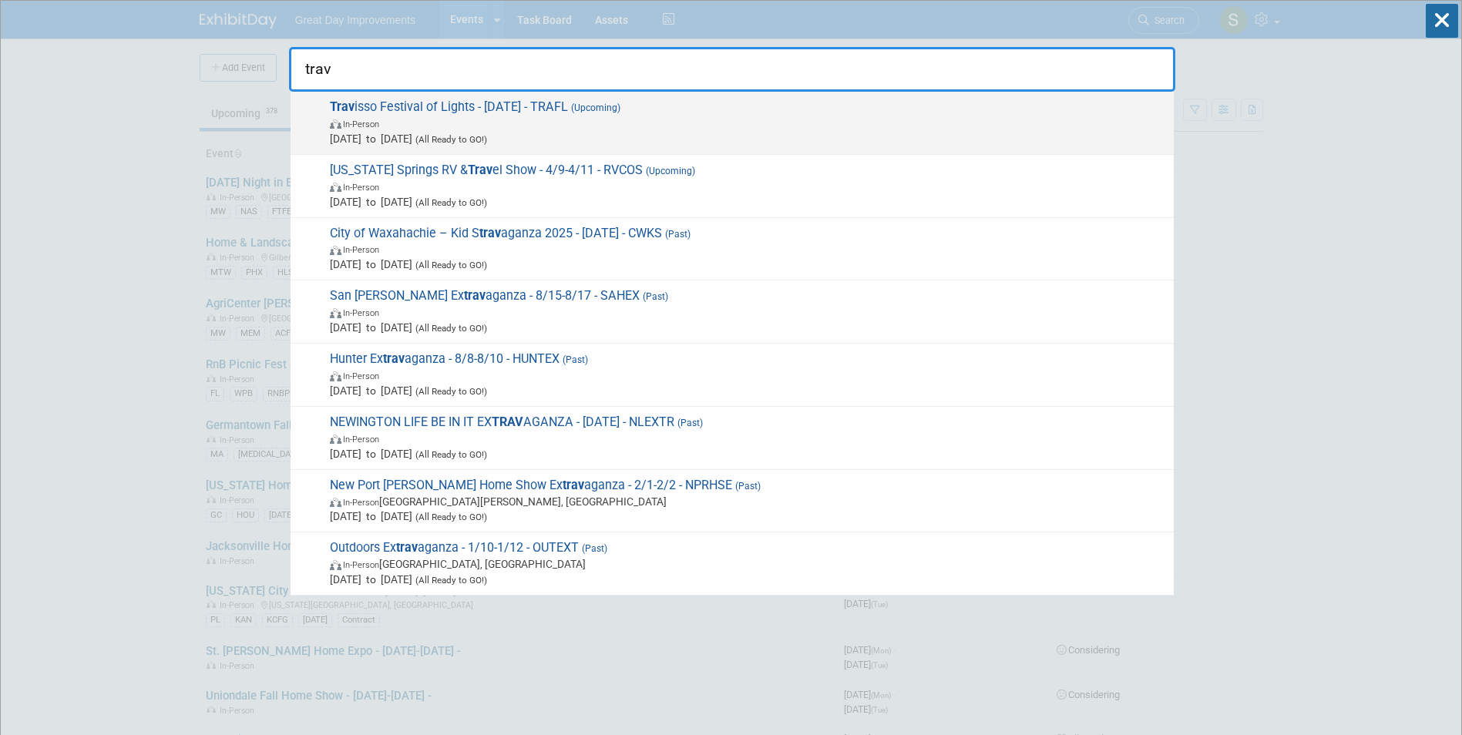
type input "trav"
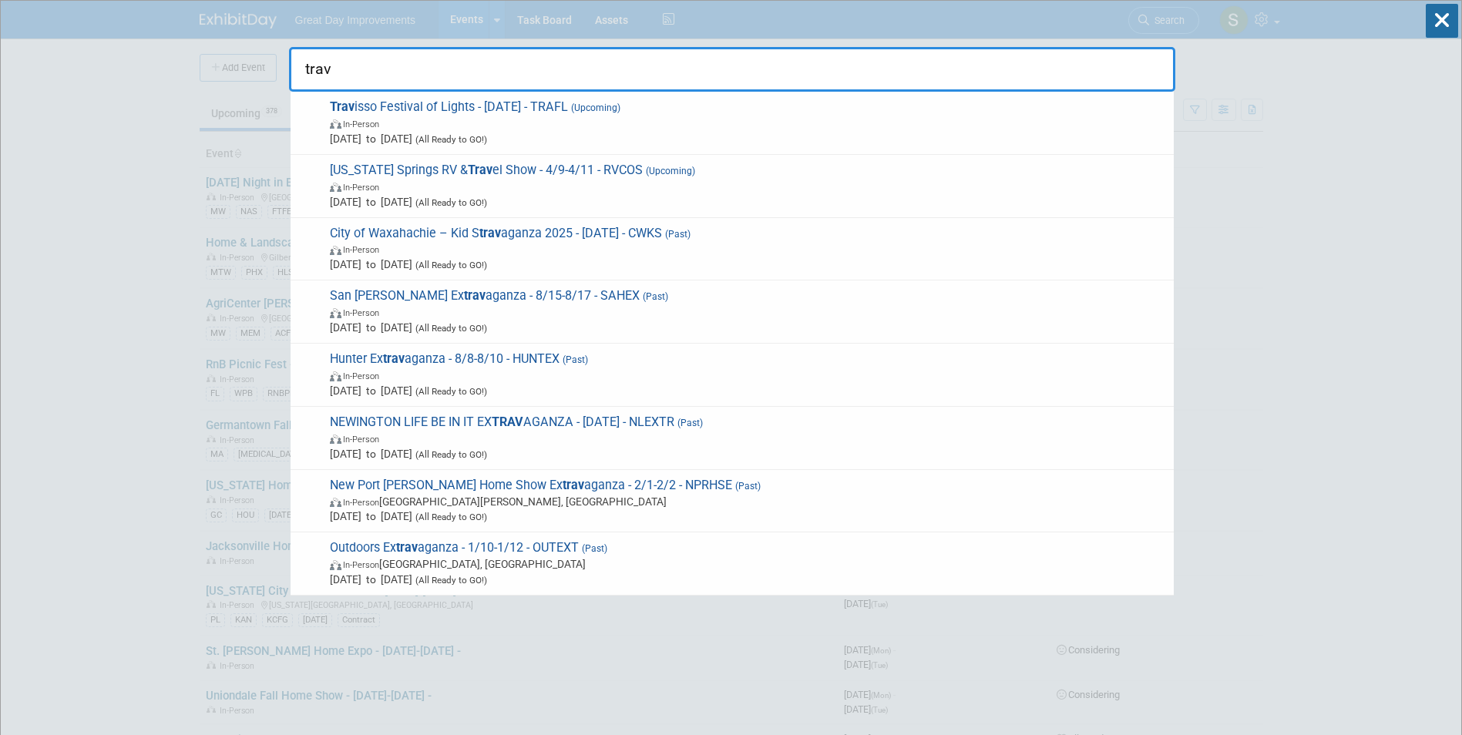
click at [566, 141] on span "Nov 1, 2025 to Nov 1, 2025 (All Ready to GO!)" at bounding box center [748, 138] width 836 height 15
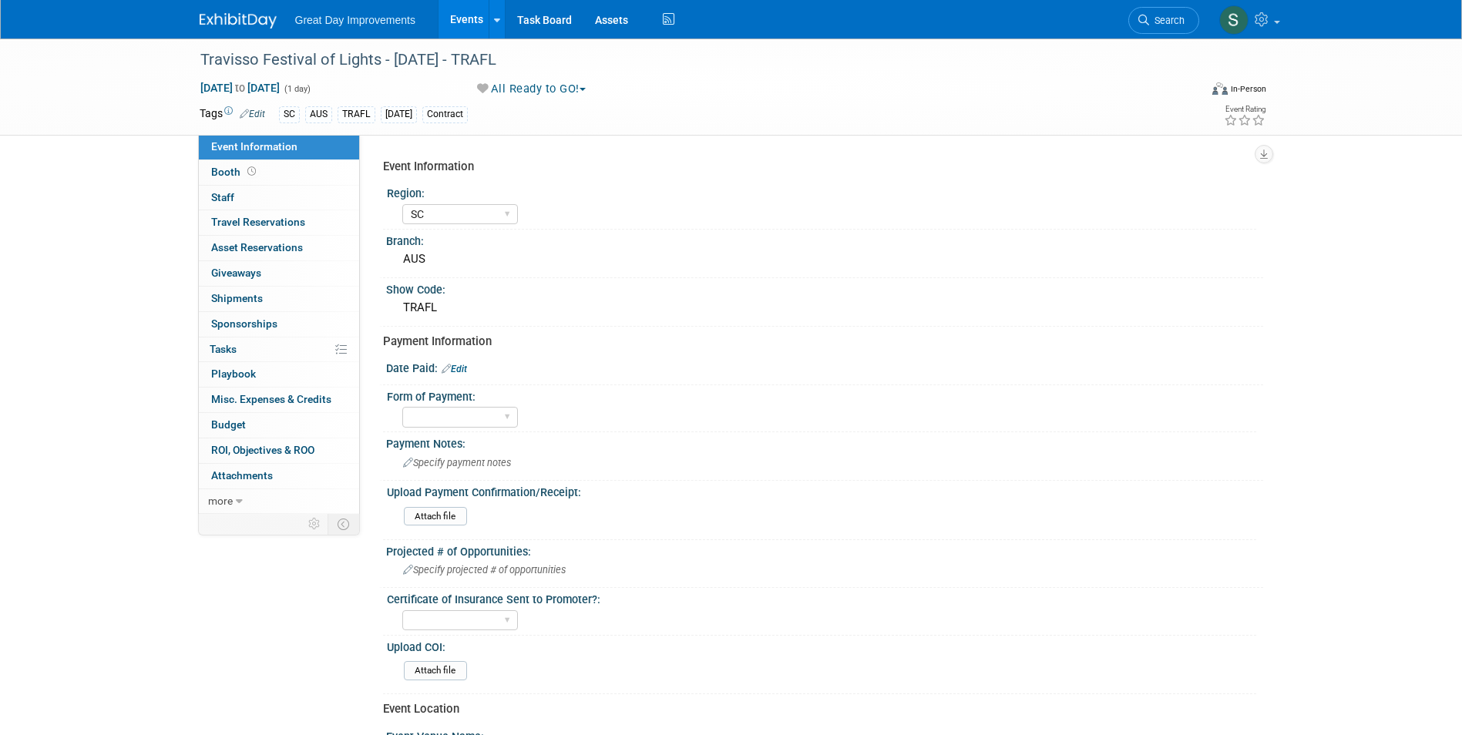
select select "SC"
click at [465, 366] on link "Edit" at bounding box center [454, 369] width 25 height 11
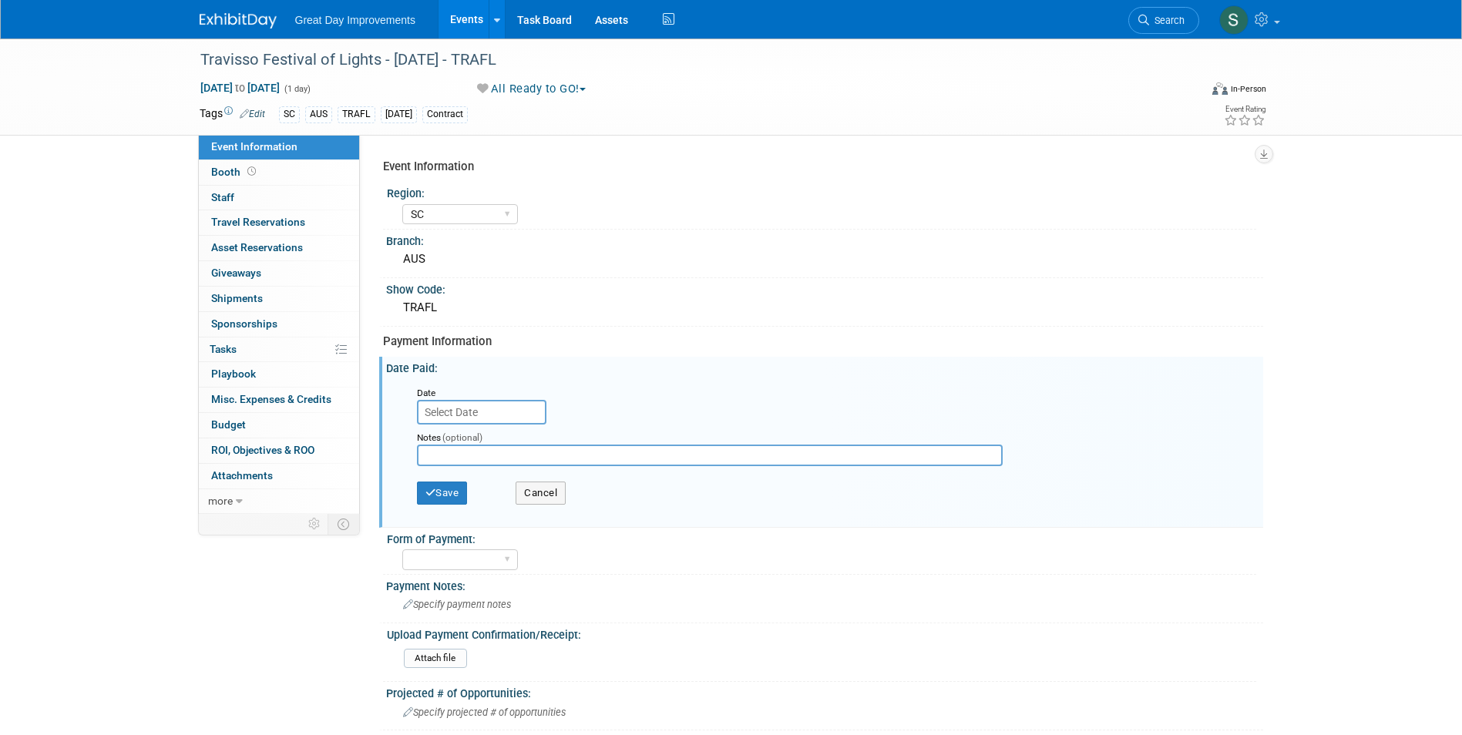
click at [457, 407] on input "text" at bounding box center [481, 412] width 129 height 25
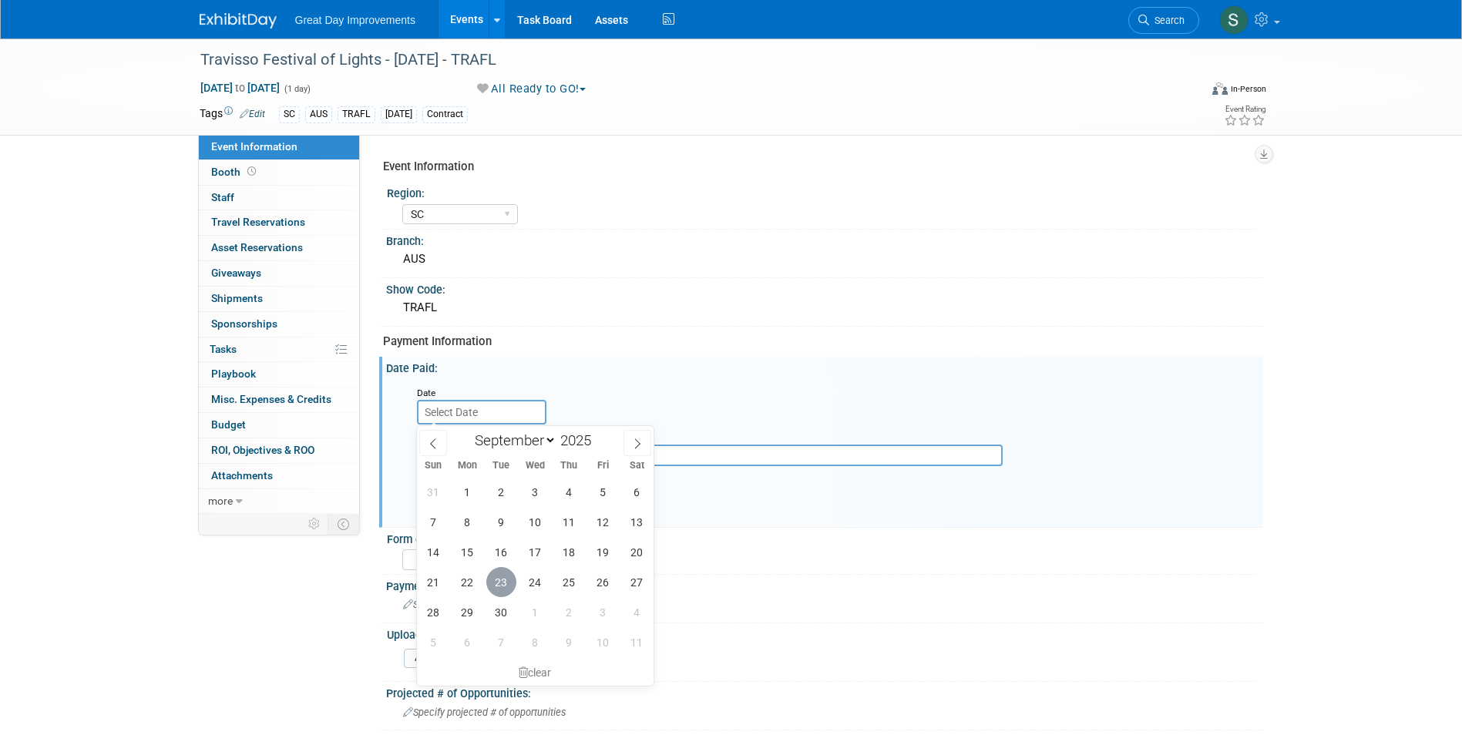
click at [507, 578] on span "23" at bounding box center [501, 582] width 30 height 30
type input "[DATE]"
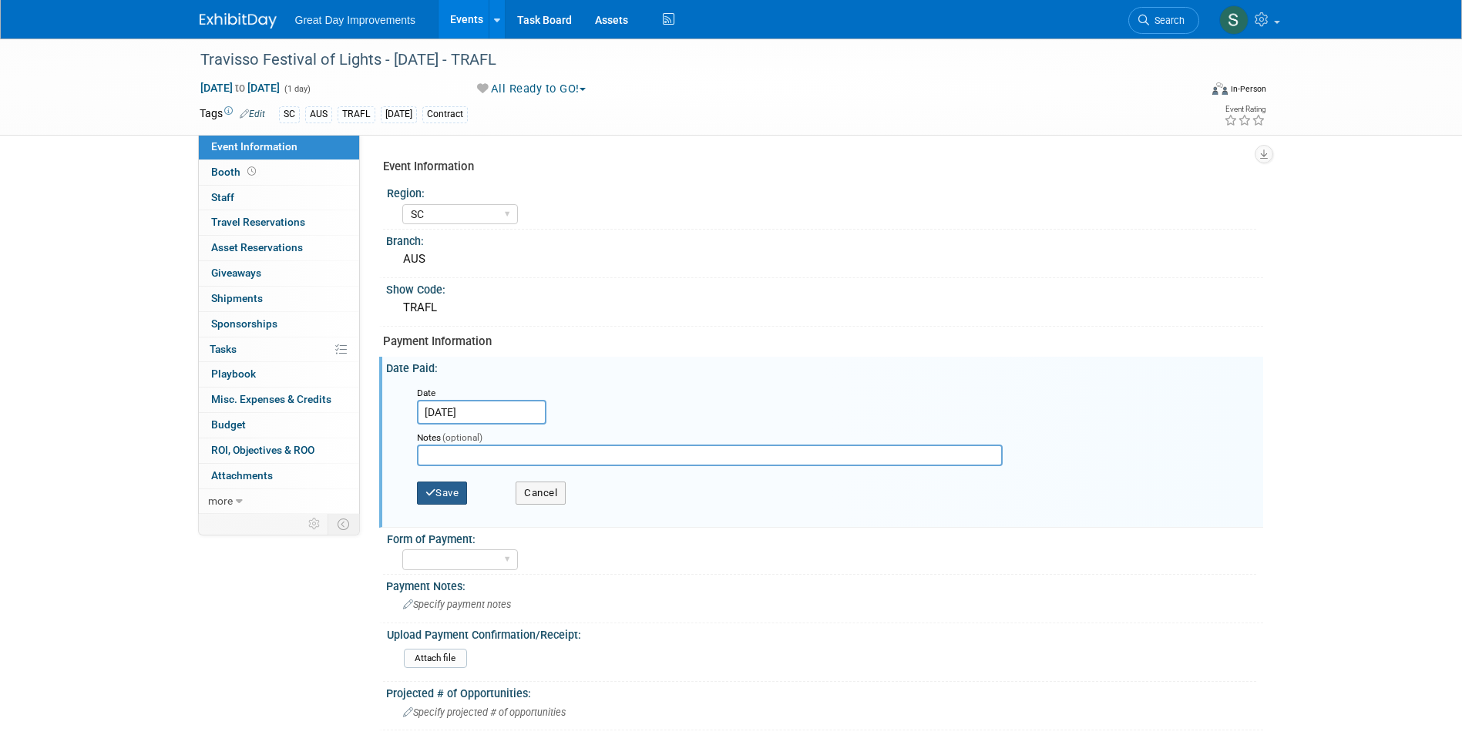
click at [450, 485] on button "Save" at bounding box center [442, 493] width 51 height 23
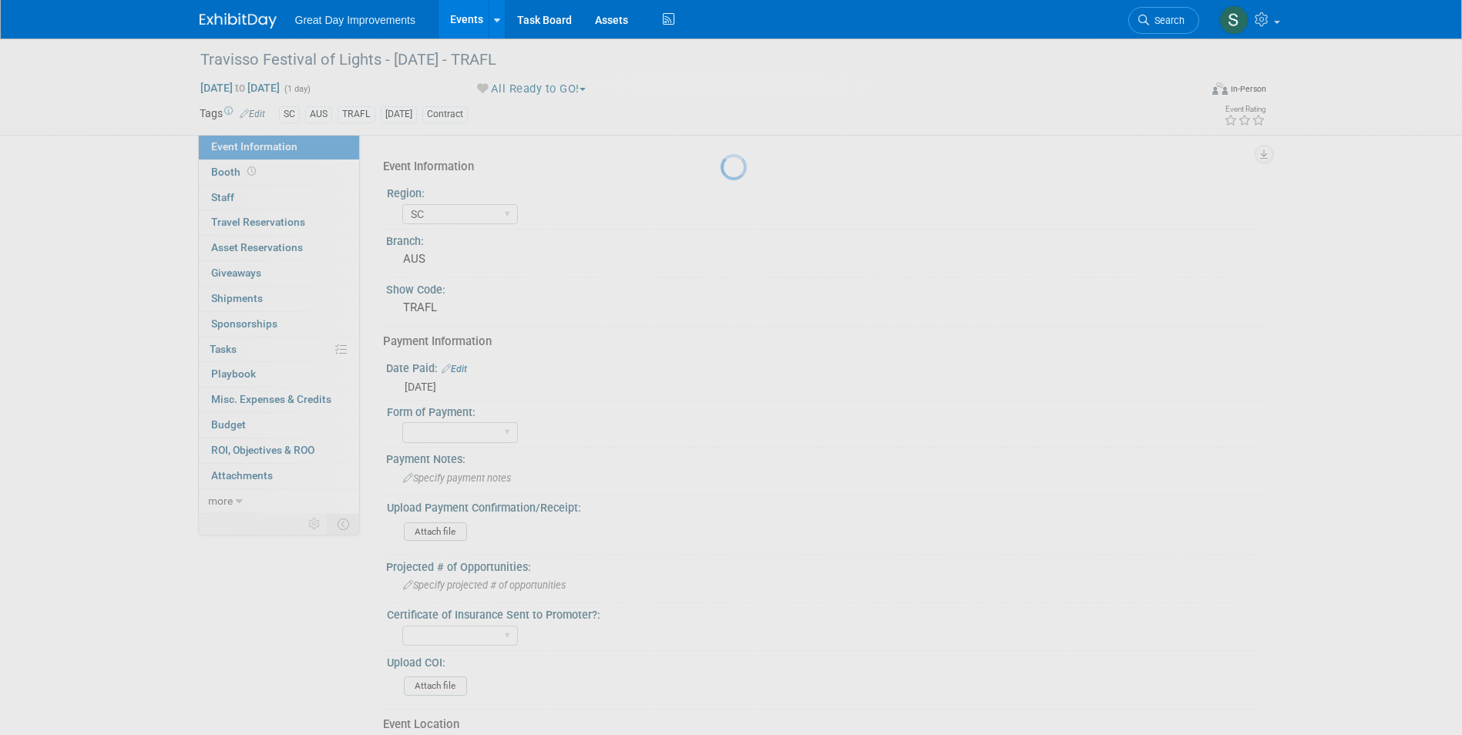
click at [454, 490] on body "Great Day Improvements Events Add Event Bulk Upload Events Shareable Event Boar…" at bounding box center [731, 367] width 1462 height 735
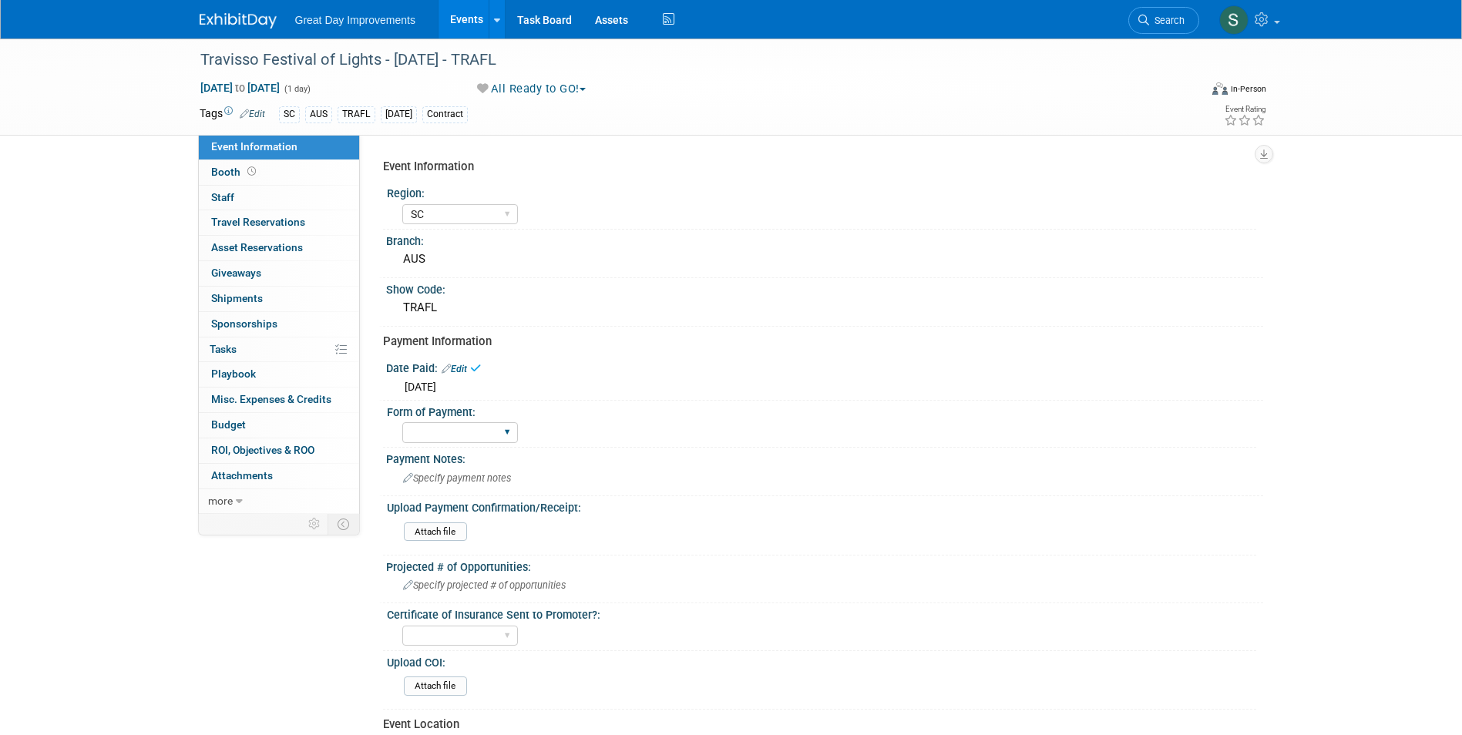
click at [462, 419] on div "Paid via CC Check Requested Pay at the Gate Other" at bounding box center [460, 432] width 116 height 29
click at [466, 429] on select "Paid via CC Check Requested Pay at the Gate Other" at bounding box center [460, 432] width 116 height 21
select select "Check Requested"
click at [402, 422] on select "Paid via CC Check Requested Pay at the Gate Other" at bounding box center [460, 432] width 116 height 21
click at [644, 441] on div "Paid via CC Check Requested Pay at the Gate Other" at bounding box center [829, 430] width 854 height 25
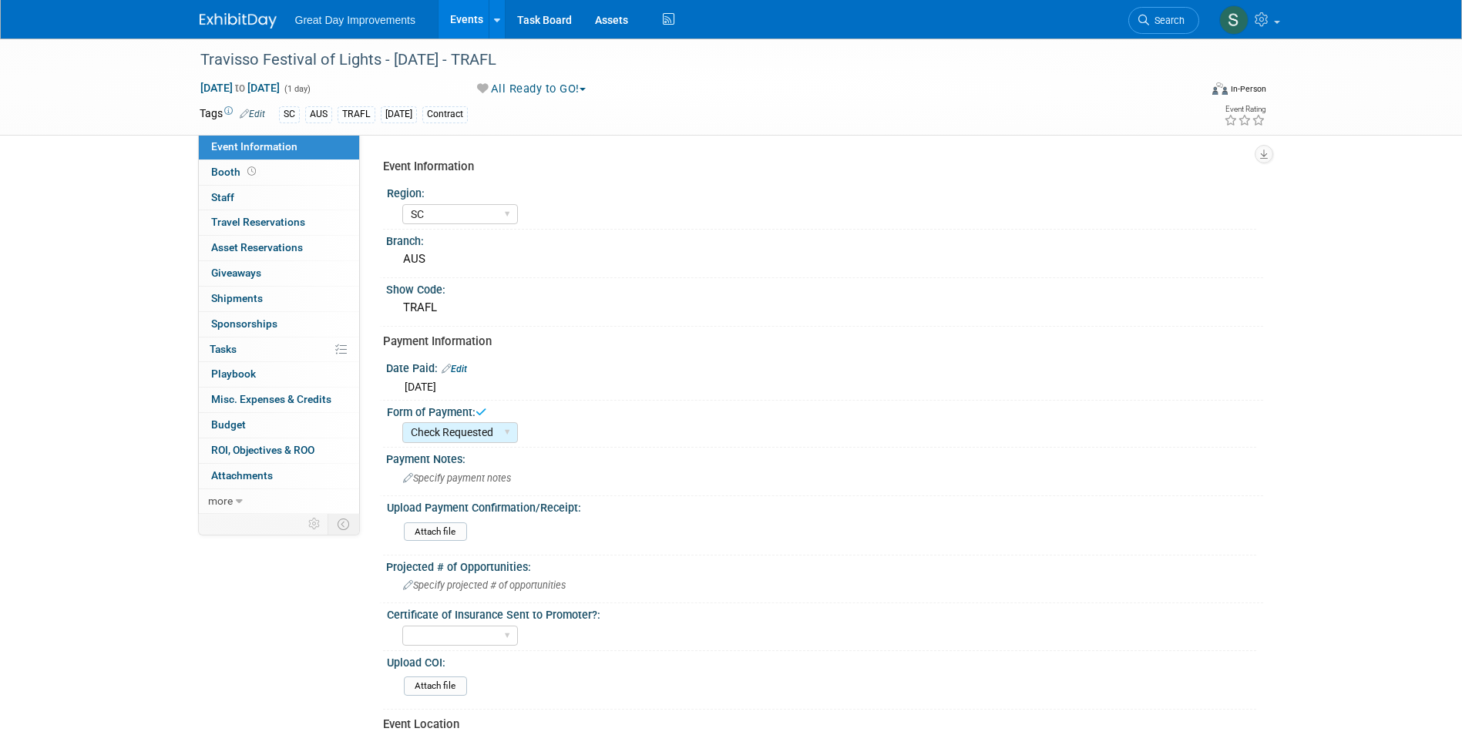
click at [203, 13] on img at bounding box center [238, 20] width 77 height 15
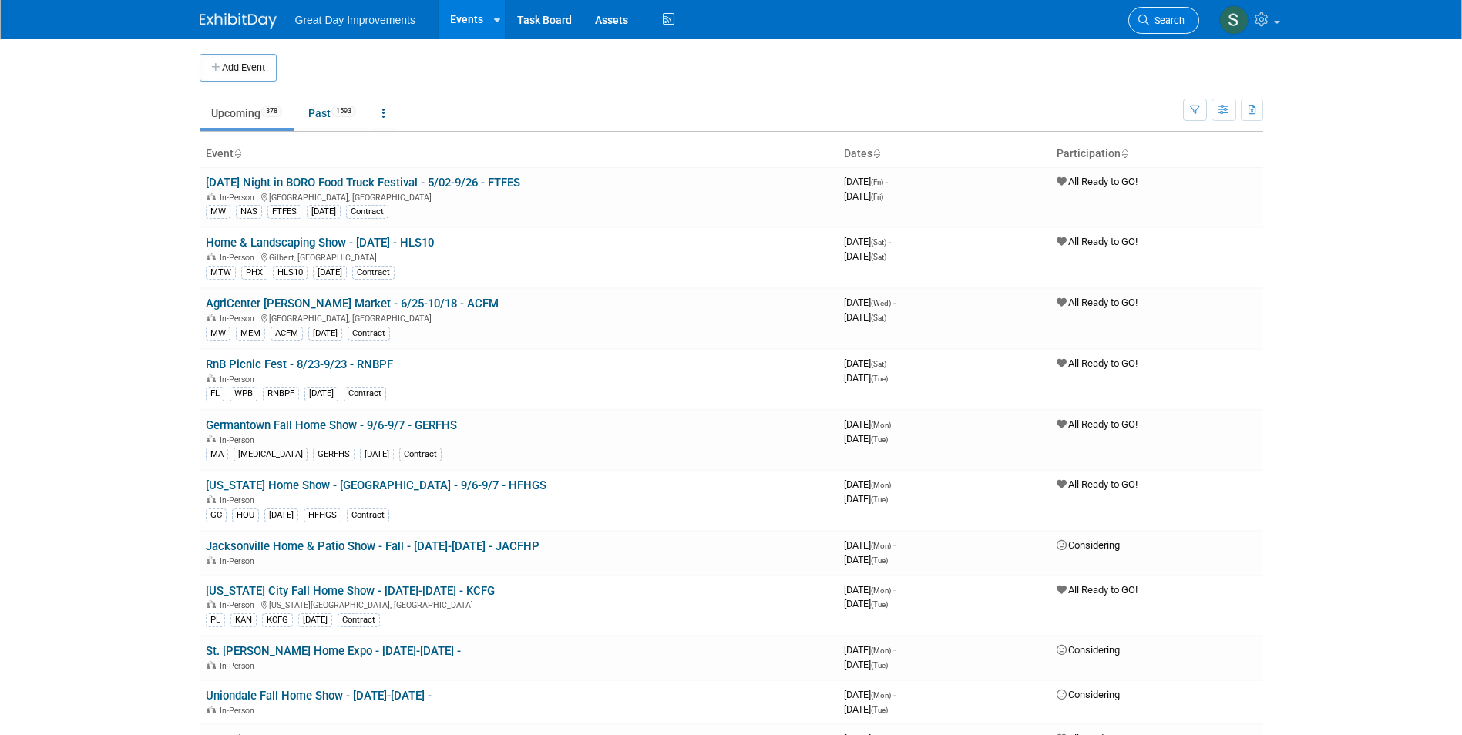
click at [1165, 21] on span "Search" at bounding box center [1166, 21] width 35 height 12
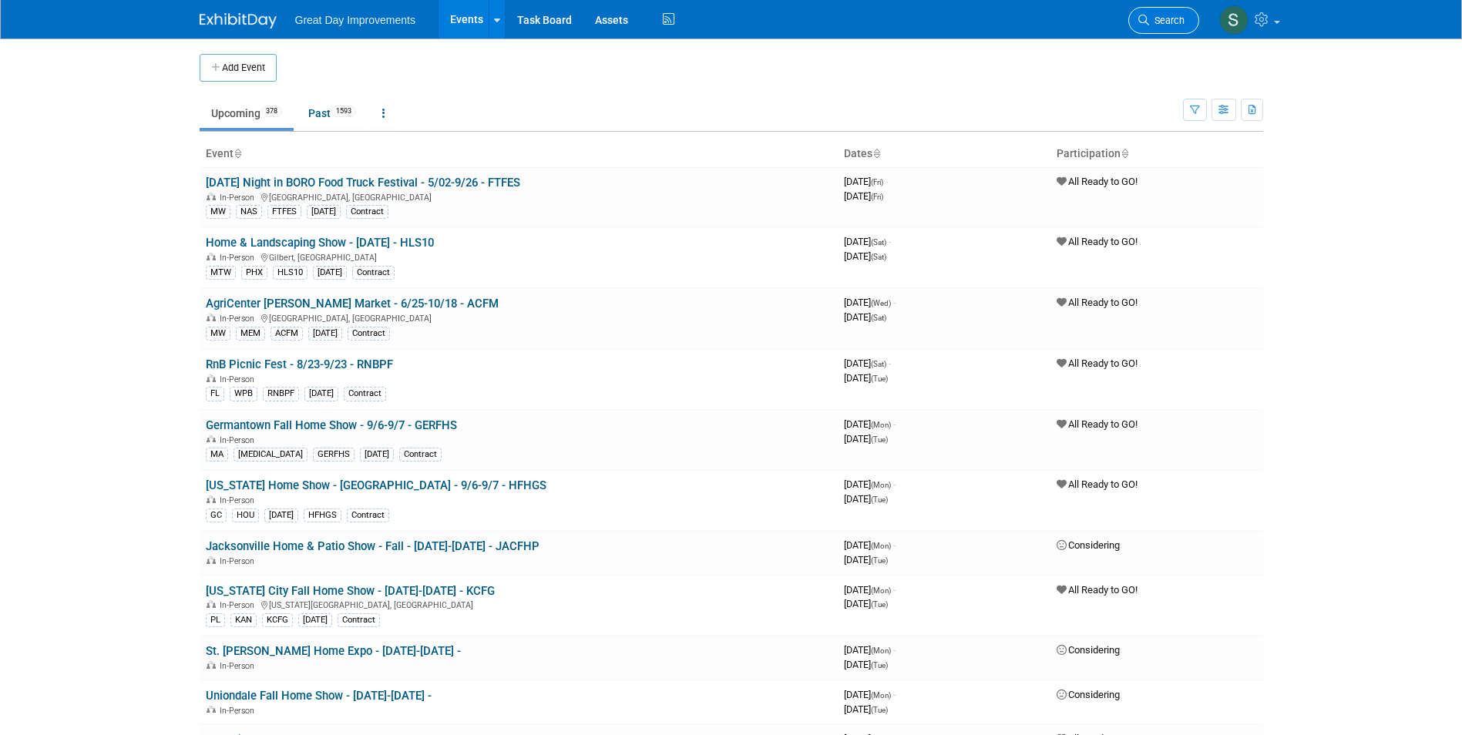
click at [1182, 22] on span "Search" at bounding box center [1166, 21] width 35 height 12
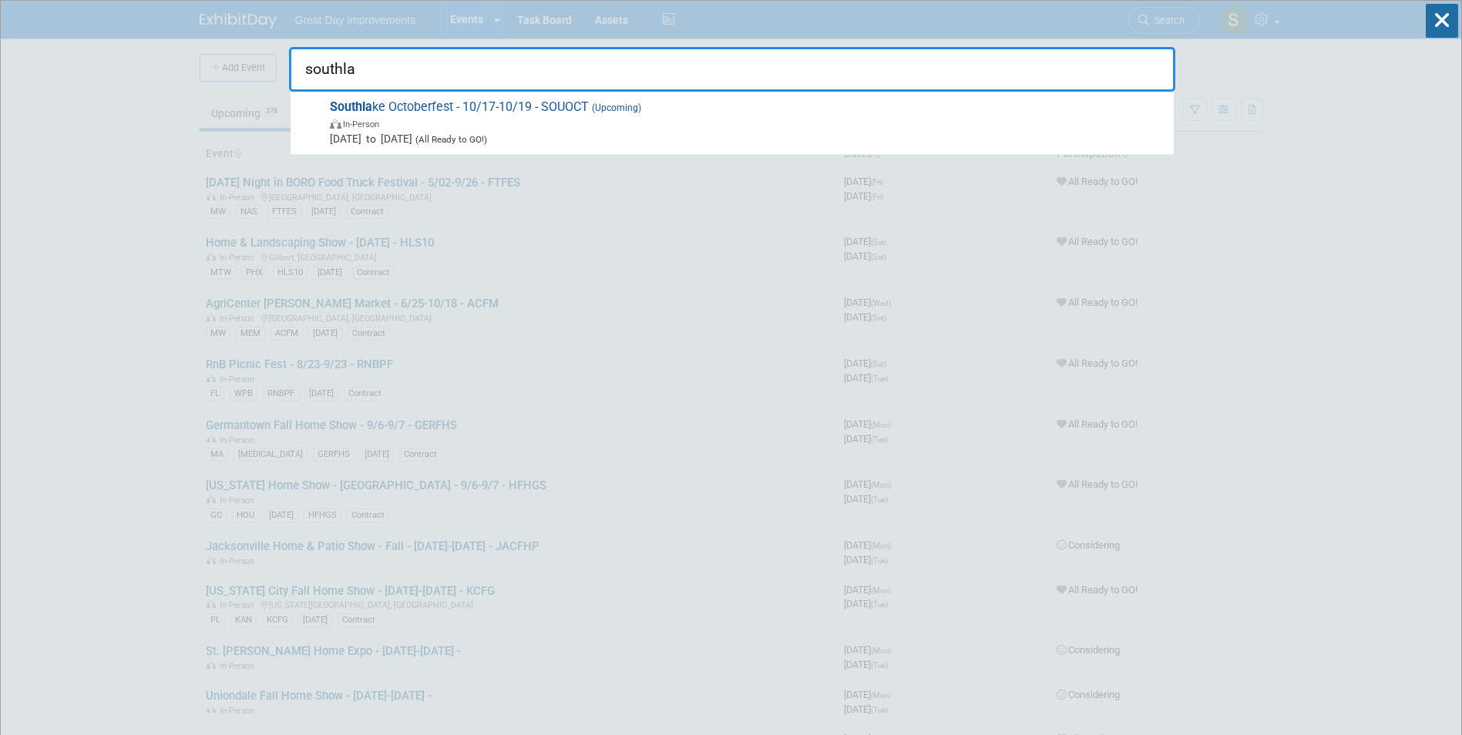
type input "southla"
click at [588, 119] on span "In-Person" at bounding box center [748, 123] width 836 height 15
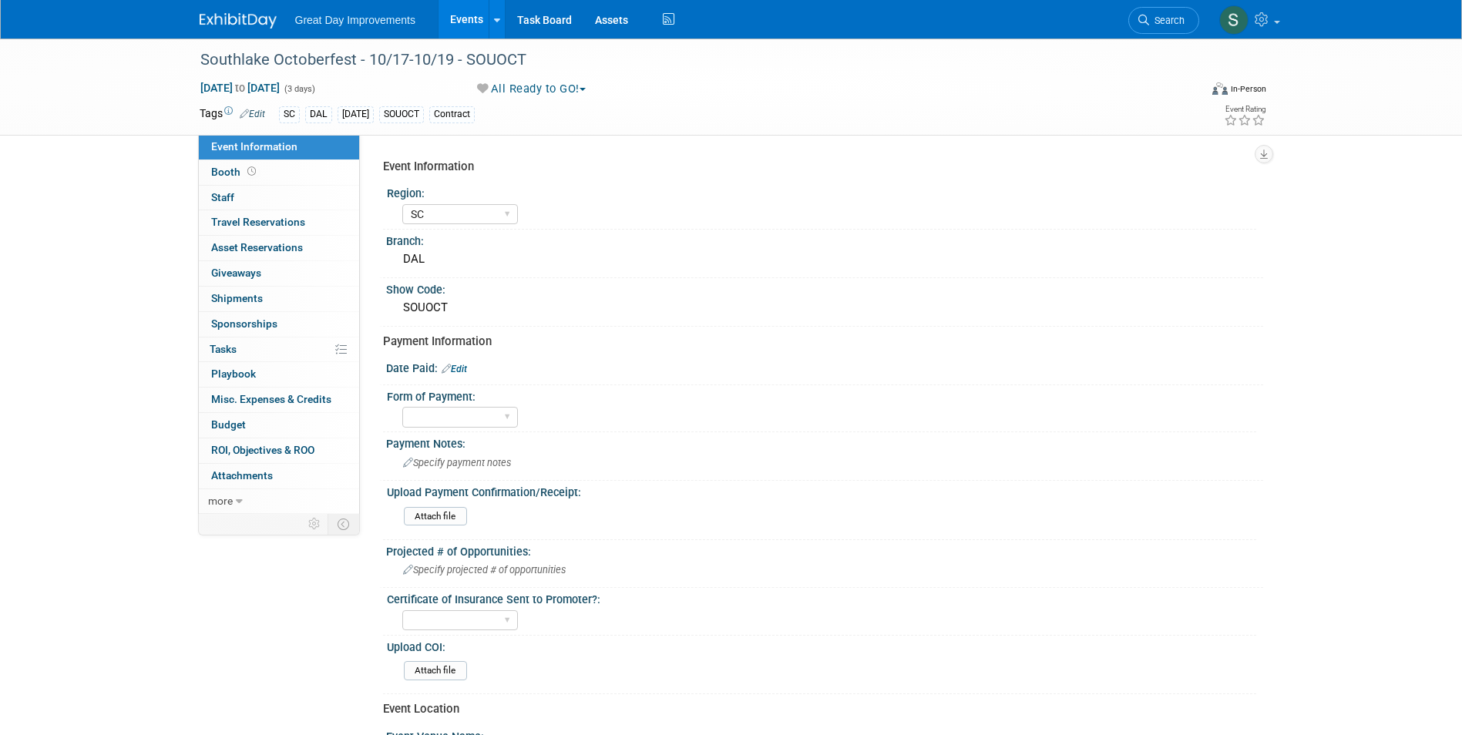
select select "SC"
click at [279, 52] on div "Southlake Octoberfest - 10/17-10/19 - SOUOCT" at bounding box center [685, 60] width 981 height 28
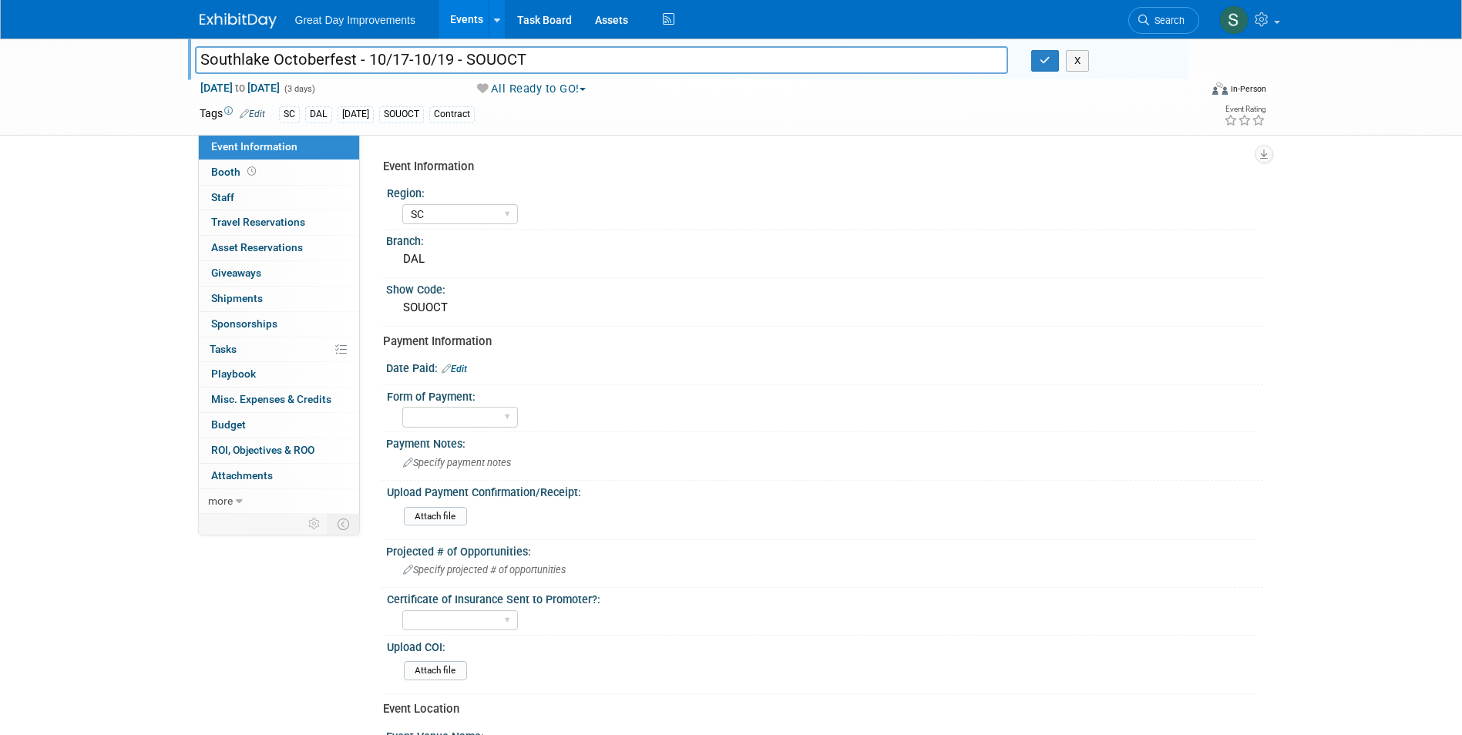
drag, startPoint x: 355, startPoint y: 59, endPoint x: 198, endPoint y: 55, distance: 157.3
click at [198, 55] on input "Southlake Octoberfest - 10/17-10/19 - SOUOCT" at bounding box center [602, 59] width 814 height 27
click at [460, 376] on div at bounding box center [825, 377] width 854 height 4
click at [460, 370] on link "Edit" at bounding box center [454, 369] width 25 height 11
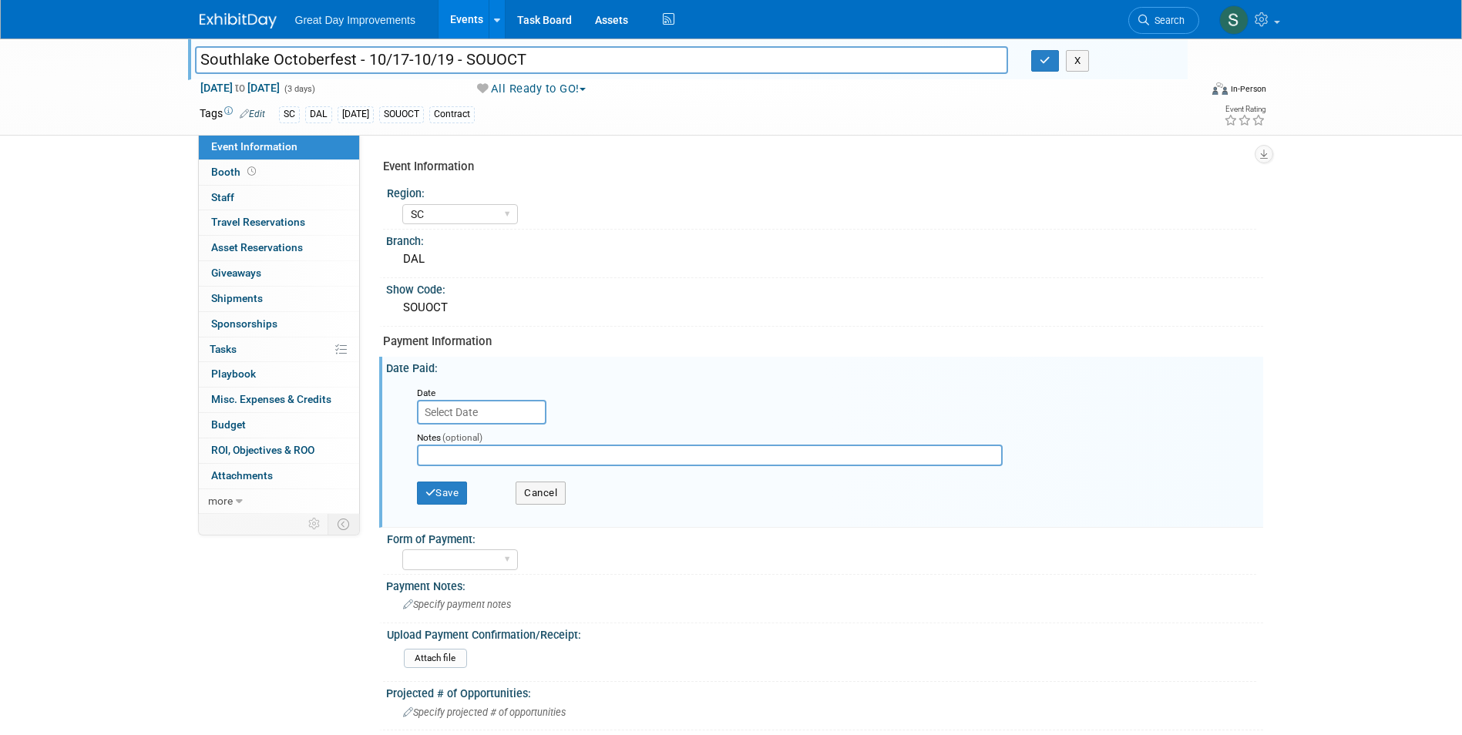
click at [479, 422] on body "Great Day Improvements Events Add Event Bulk Upload Events Shareable Event Boar…" at bounding box center [731, 367] width 1462 height 735
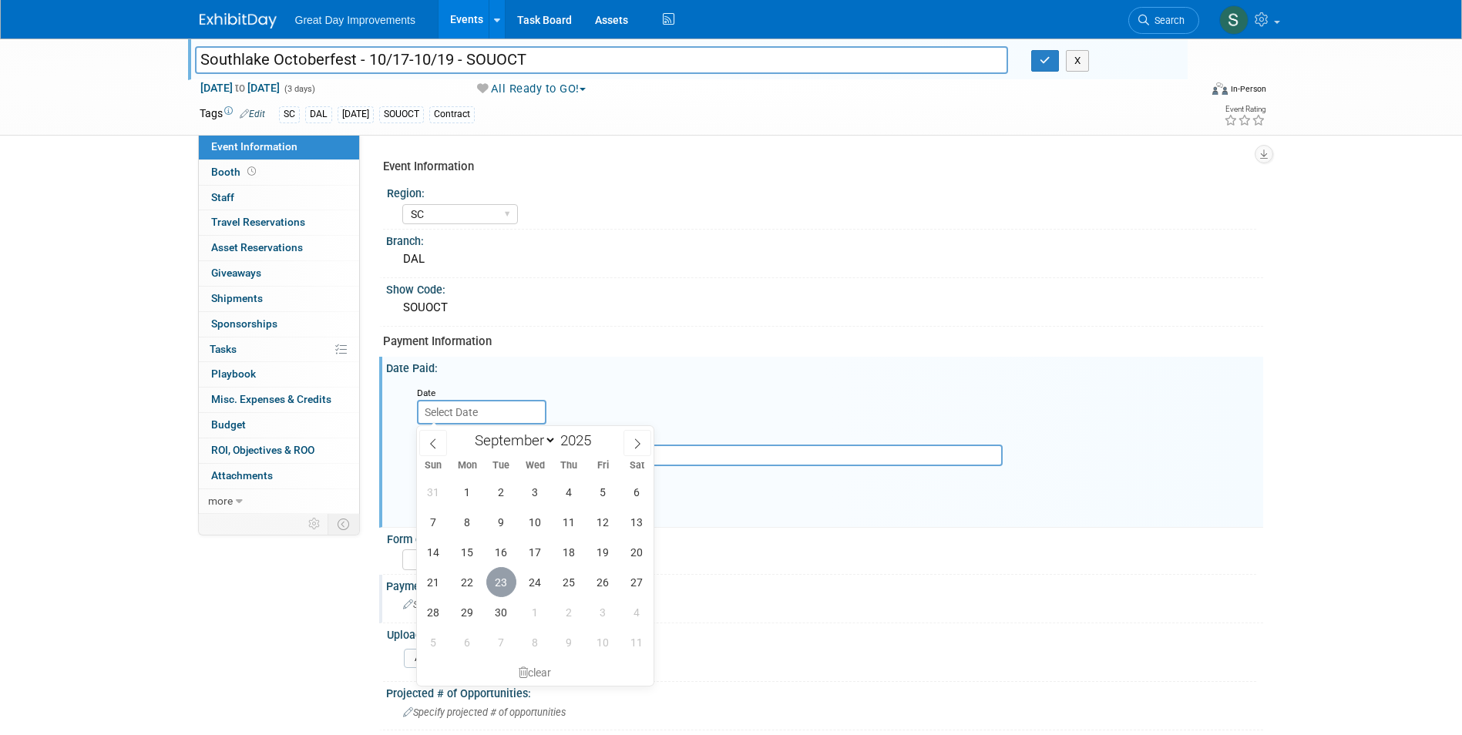
click at [506, 584] on span "23" at bounding box center [501, 582] width 30 height 30
type input "Sep 23, 2025"
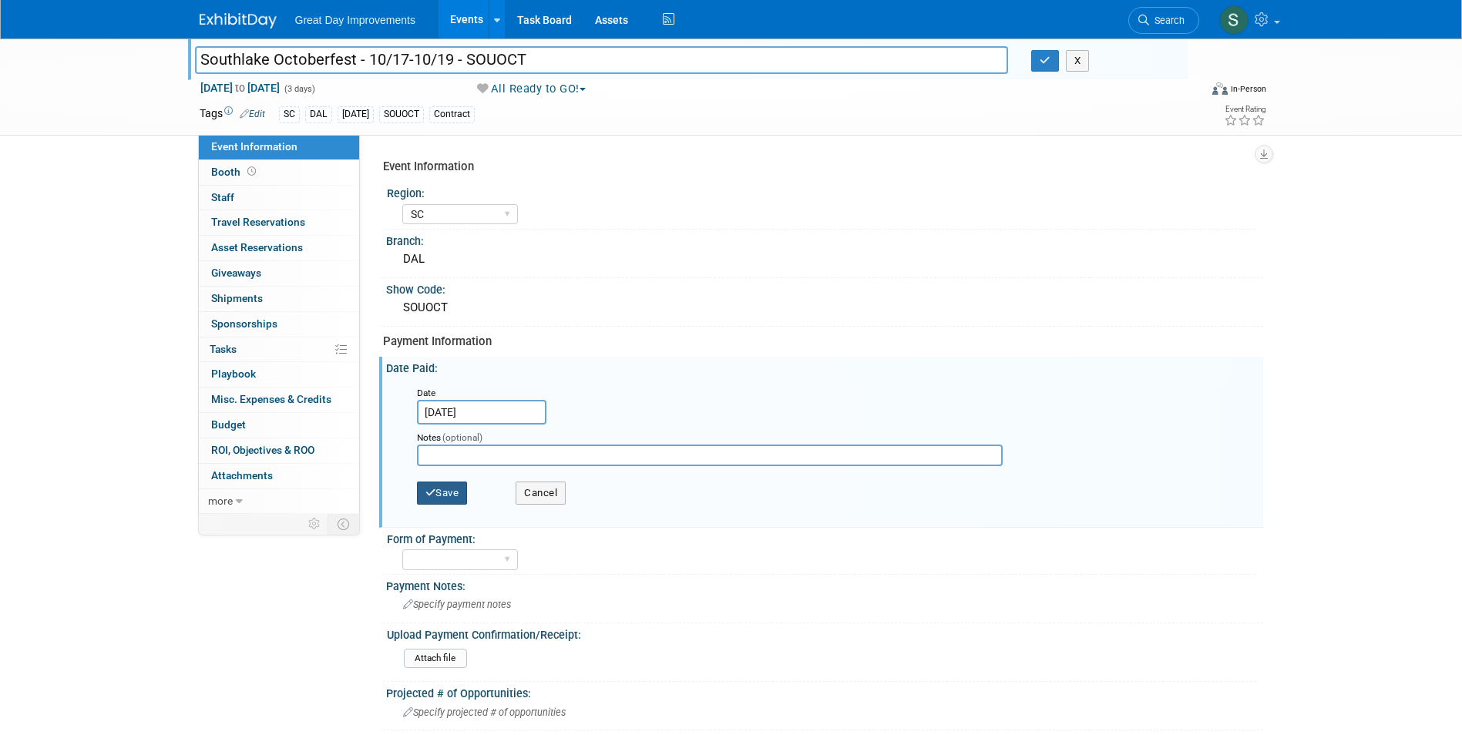
click at [466, 482] on button "Save" at bounding box center [442, 493] width 51 height 23
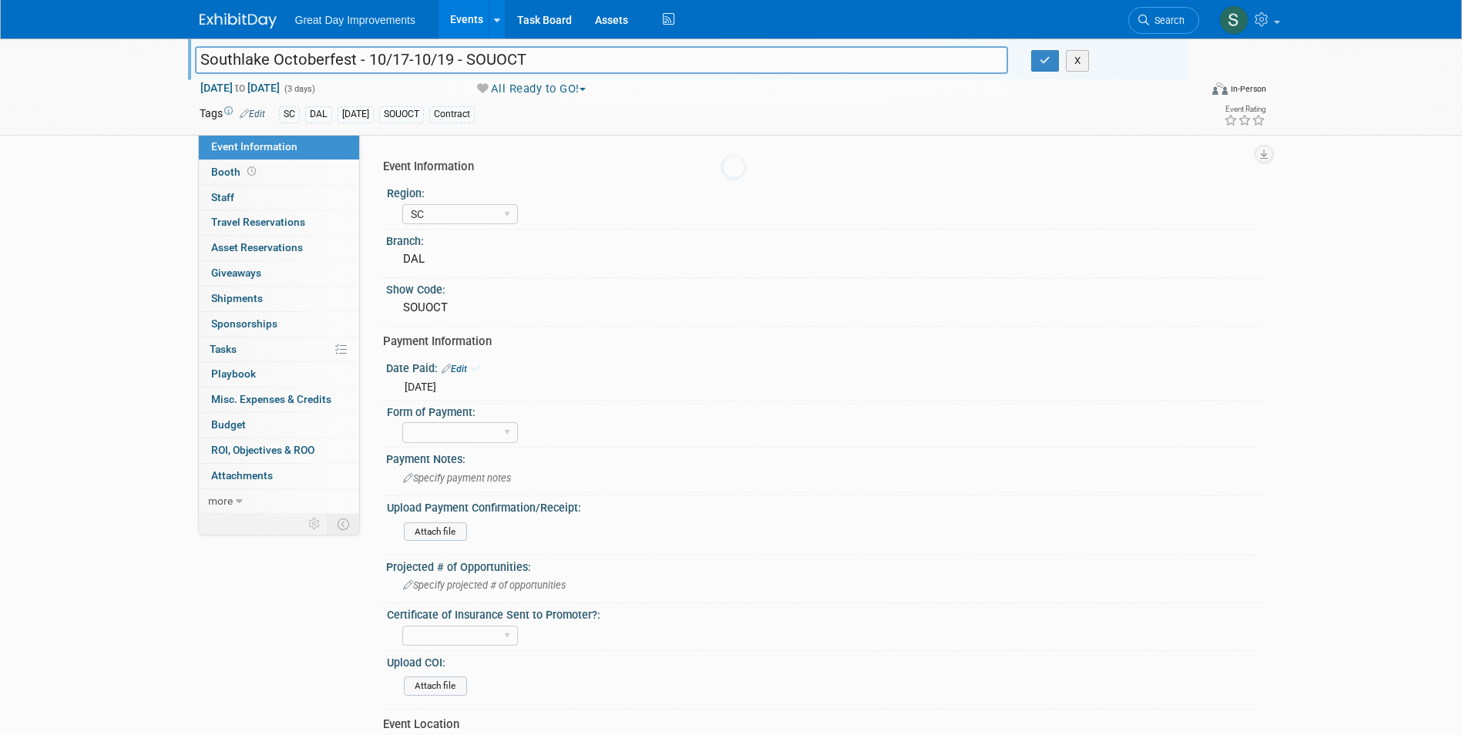
click at [464, 488] on body "Great Day Improvements Events Add Event Bulk Upload Events Shareable Event Boar…" at bounding box center [731, 367] width 1462 height 735
click at [462, 439] on select "Paid via CC Check Requested Pay at the Gate Other" at bounding box center [460, 432] width 116 height 21
select select "Check Requested"
click at [402, 422] on select "Paid via CC Check Requested Pay at the Gate Other" at bounding box center [460, 432] width 116 height 21
drag, startPoint x: 348, startPoint y: 61, endPoint x: 335, endPoint y: 61, distance: 13.1
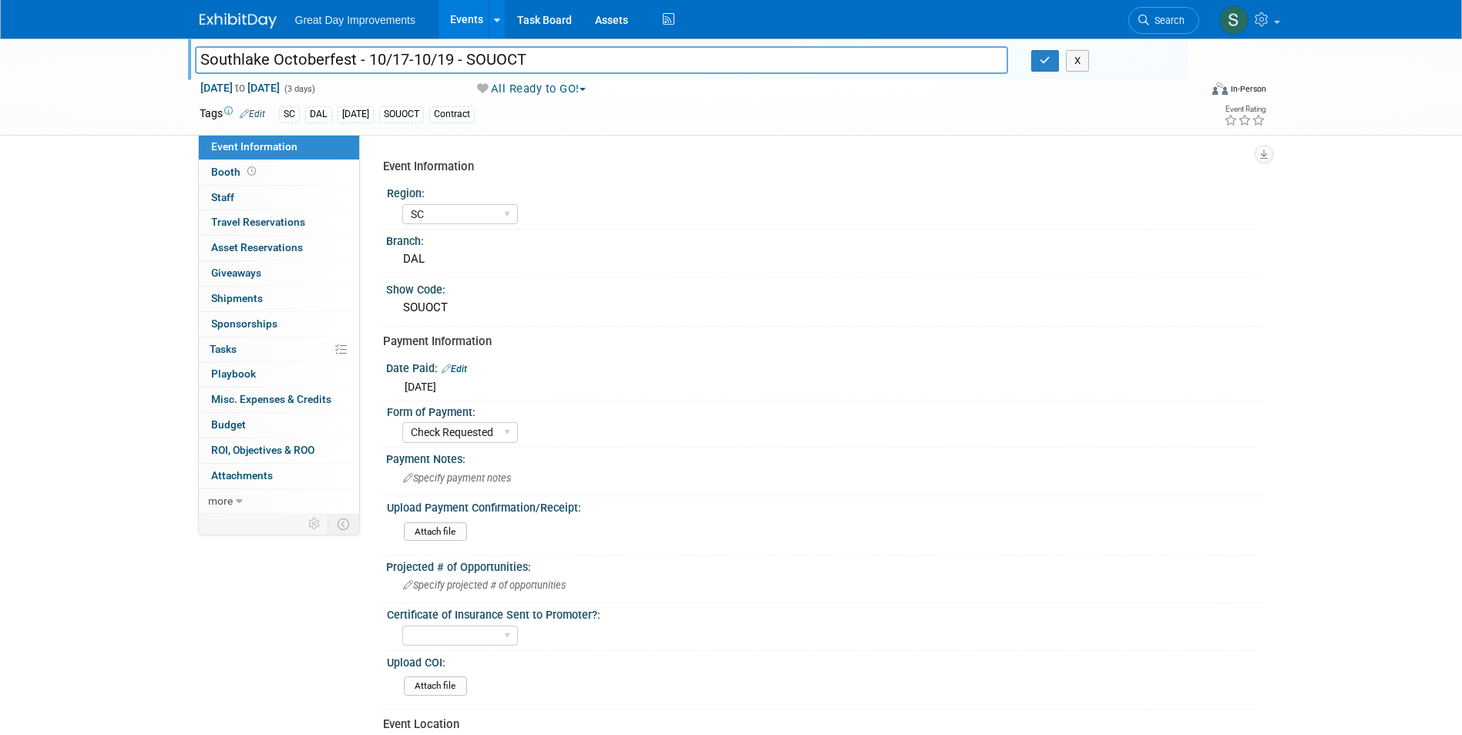
click at [324, 61] on input "Southlake Octoberfest - 10/17-10/19 - SOUOCT" at bounding box center [602, 59] width 814 height 27
click at [350, 60] on input "Southlake Octoberfest - 10/17-10/19 - SOUOCT" at bounding box center [602, 59] width 814 height 27
drag, startPoint x: 353, startPoint y: 62, endPoint x: 197, endPoint y: 54, distance: 156.6
click at [197, 54] on input "Southlake Octoberfest - 10/17-10/19 - SOUOCT" at bounding box center [602, 59] width 814 height 27
click at [1036, 65] on button "button" at bounding box center [1045, 61] width 28 height 22
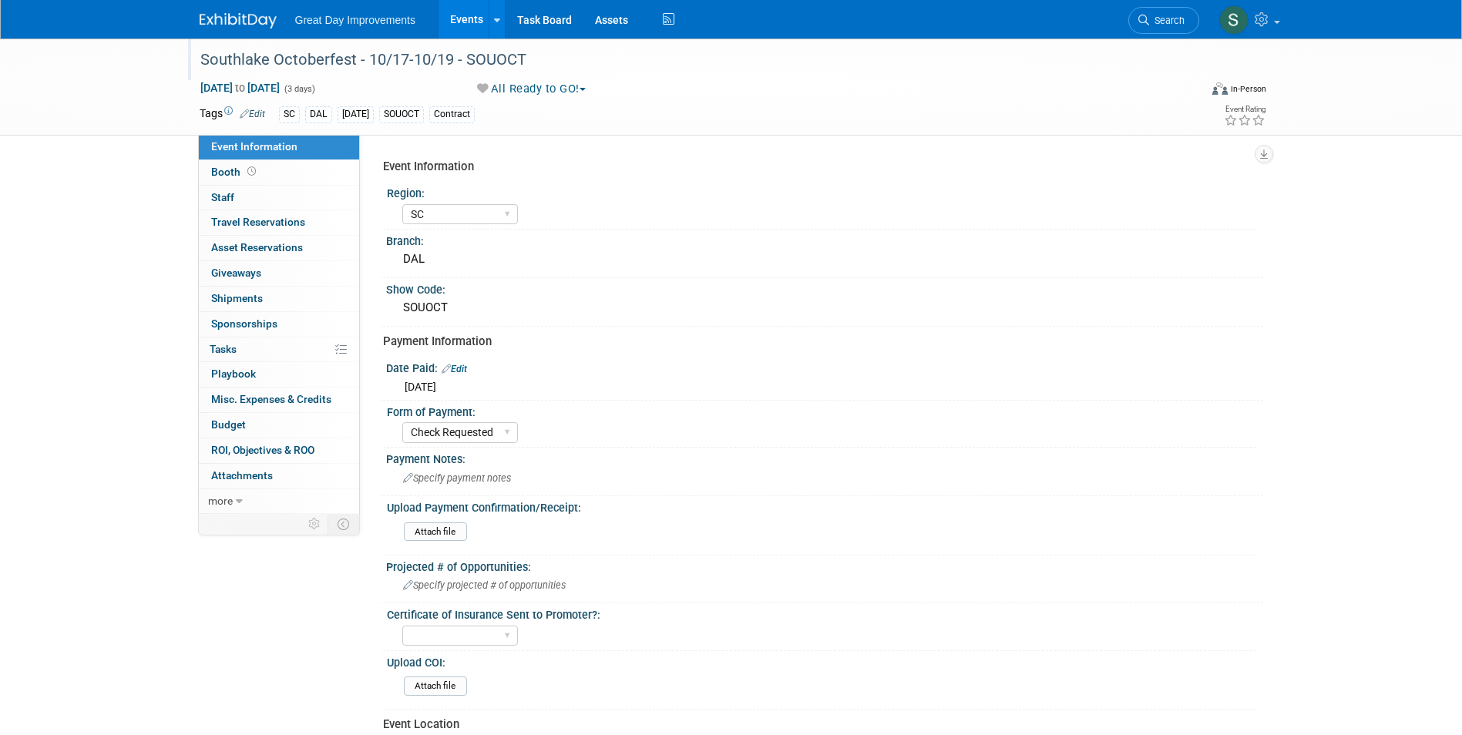
click at [222, 15] on img at bounding box center [238, 20] width 77 height 15
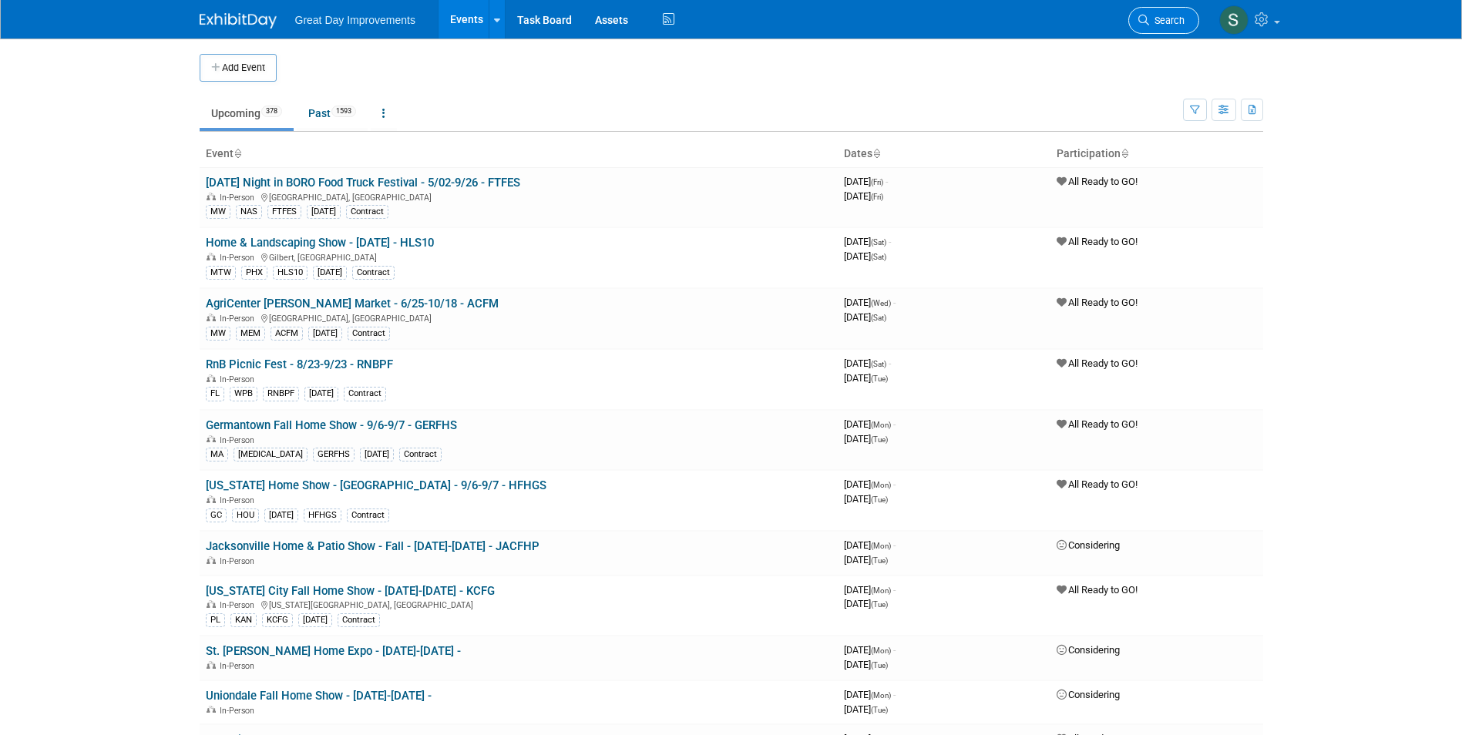
click at [1167, 17] on span "Search" at bounding box center [1166, 21] width 35 height 12
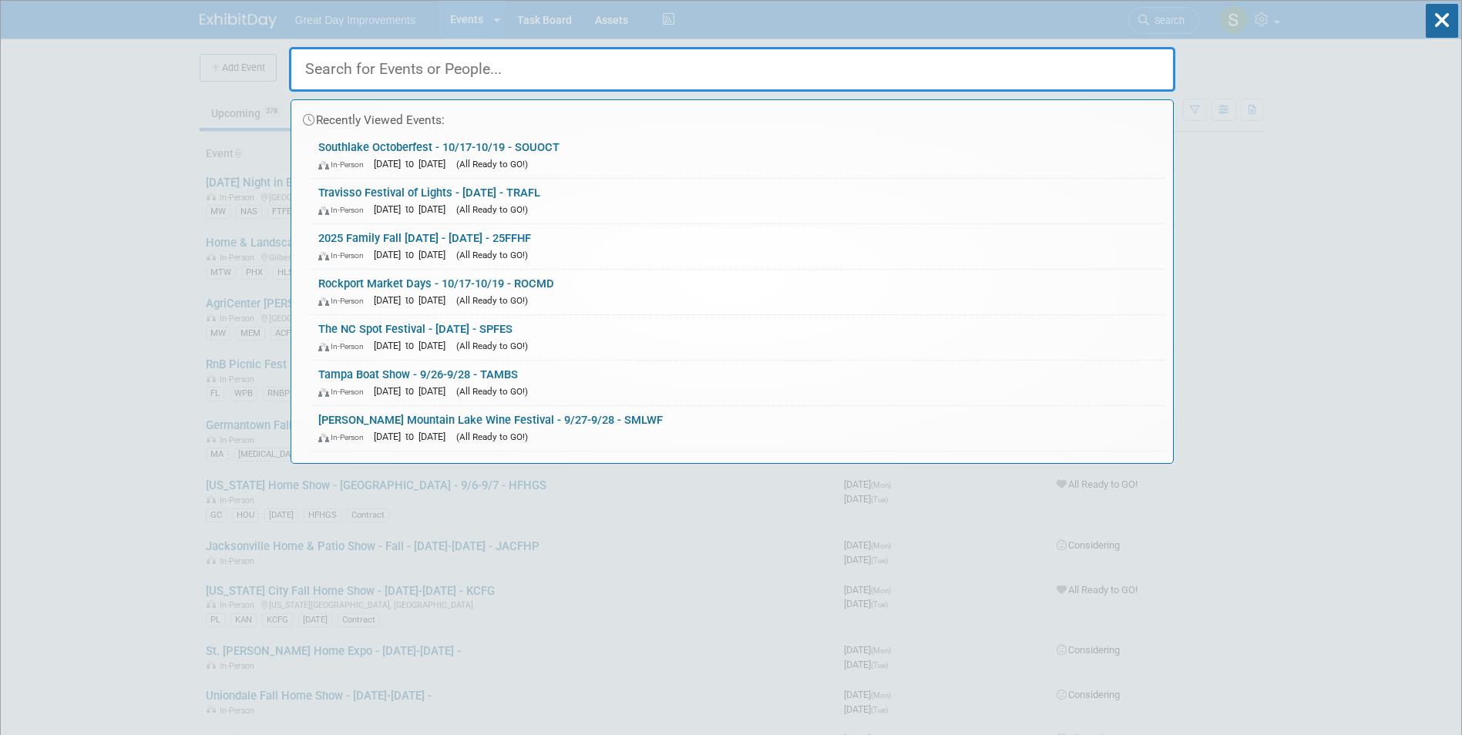
drag, startPoint x: 999, startPoint y: 88, endPoint x: 993, endPoint y: 75, distance: 14.5
paste input "TWIN CITIES PUB"
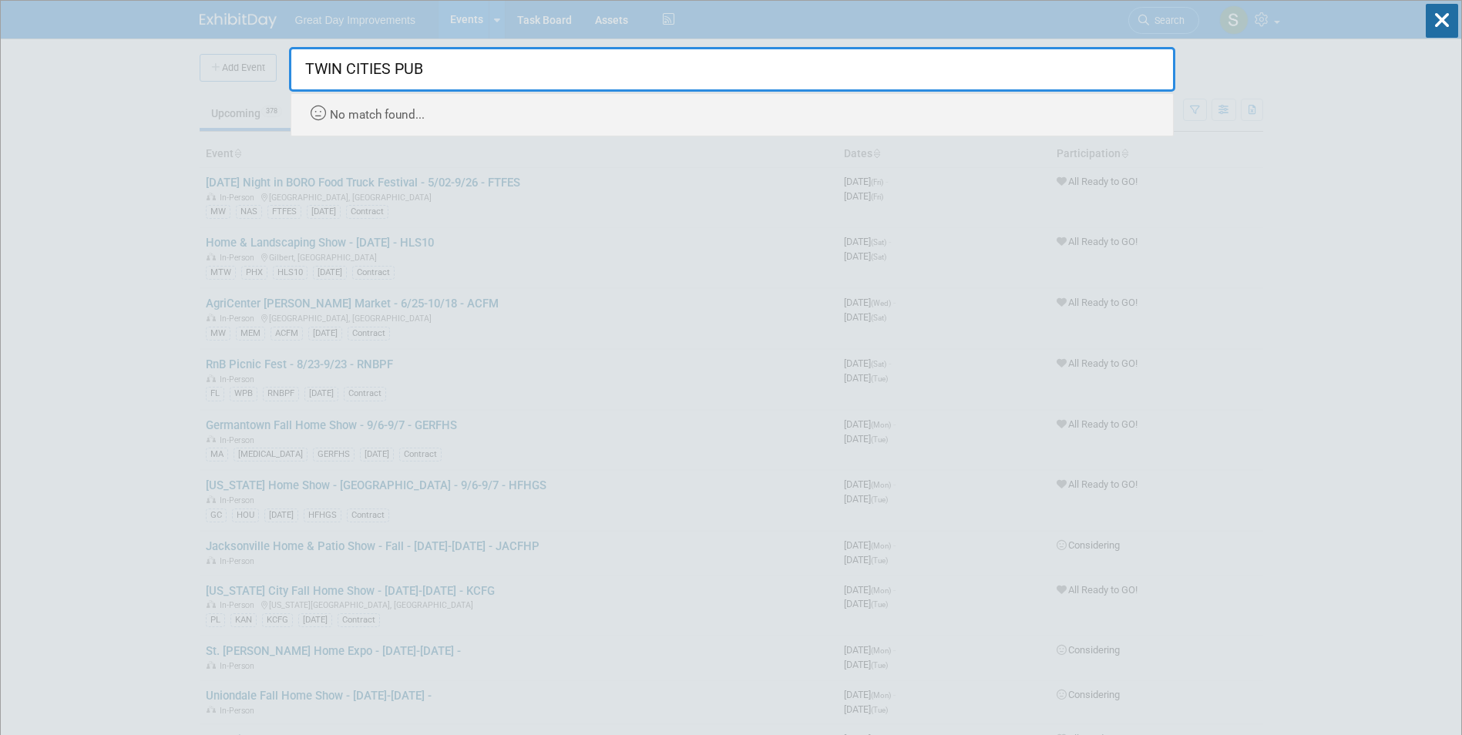
drag, startPoint x: 522, startPoint y: 66, endPoint x: 268, endPoint y: 39, distance: 255.0
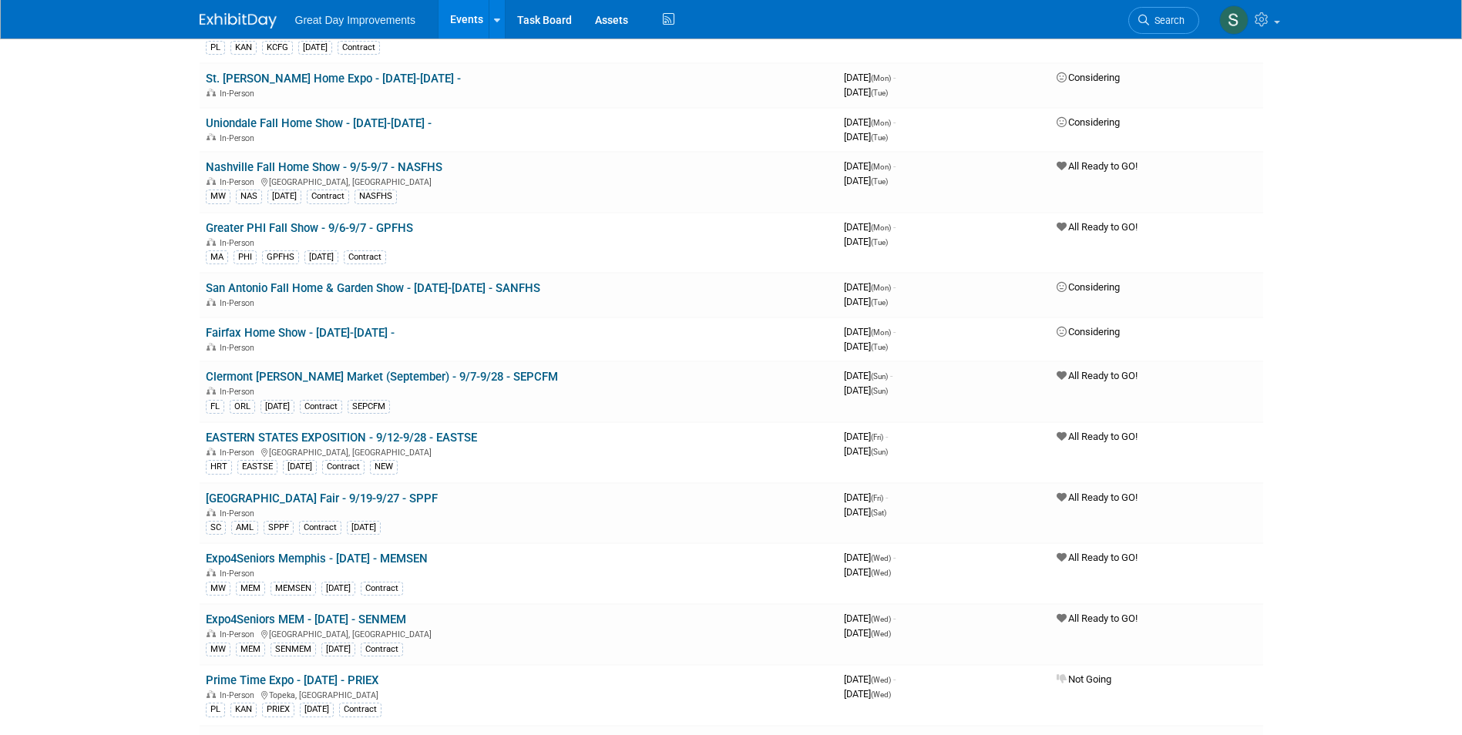
scroll to position [643, 0]
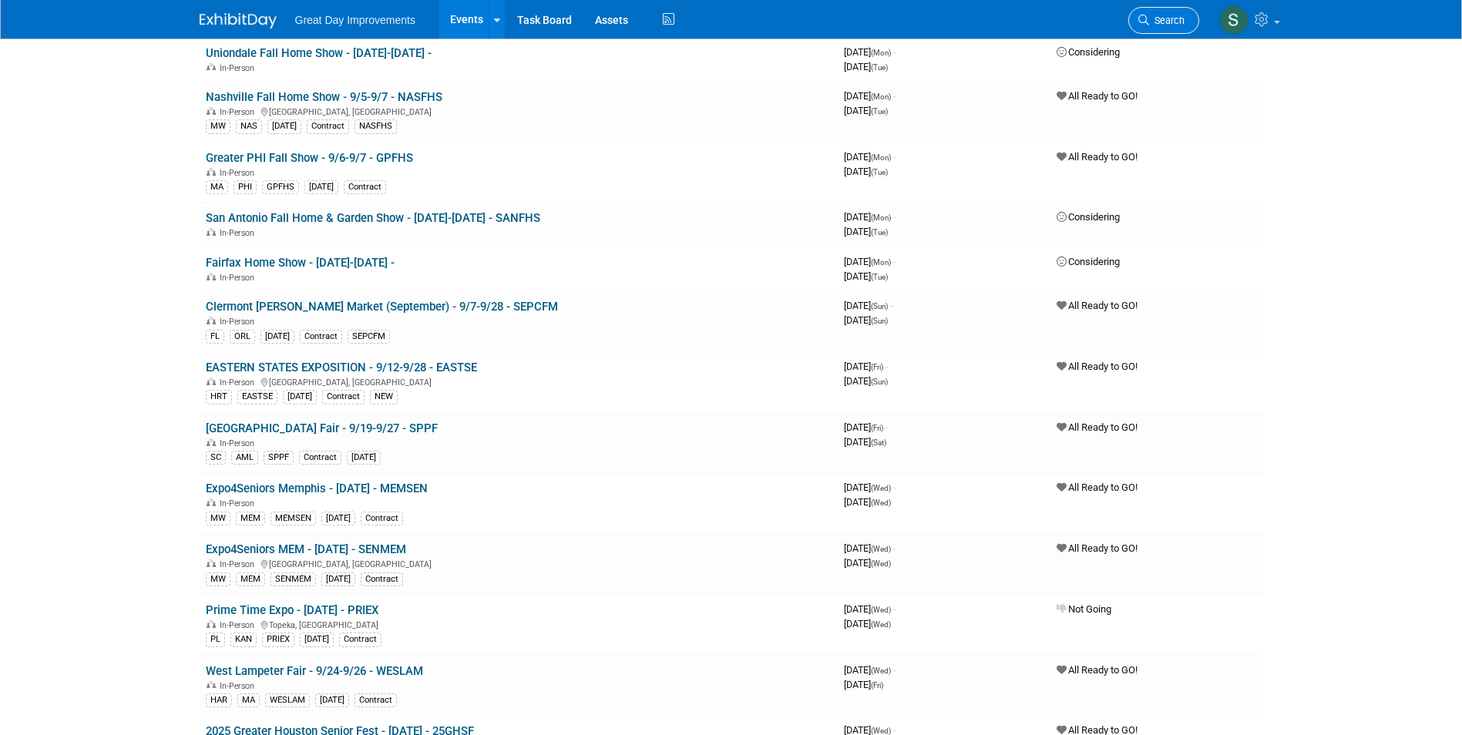
click at [1160, 25] on span "Search" at bounding box center [1166, 21] width 35 height 12
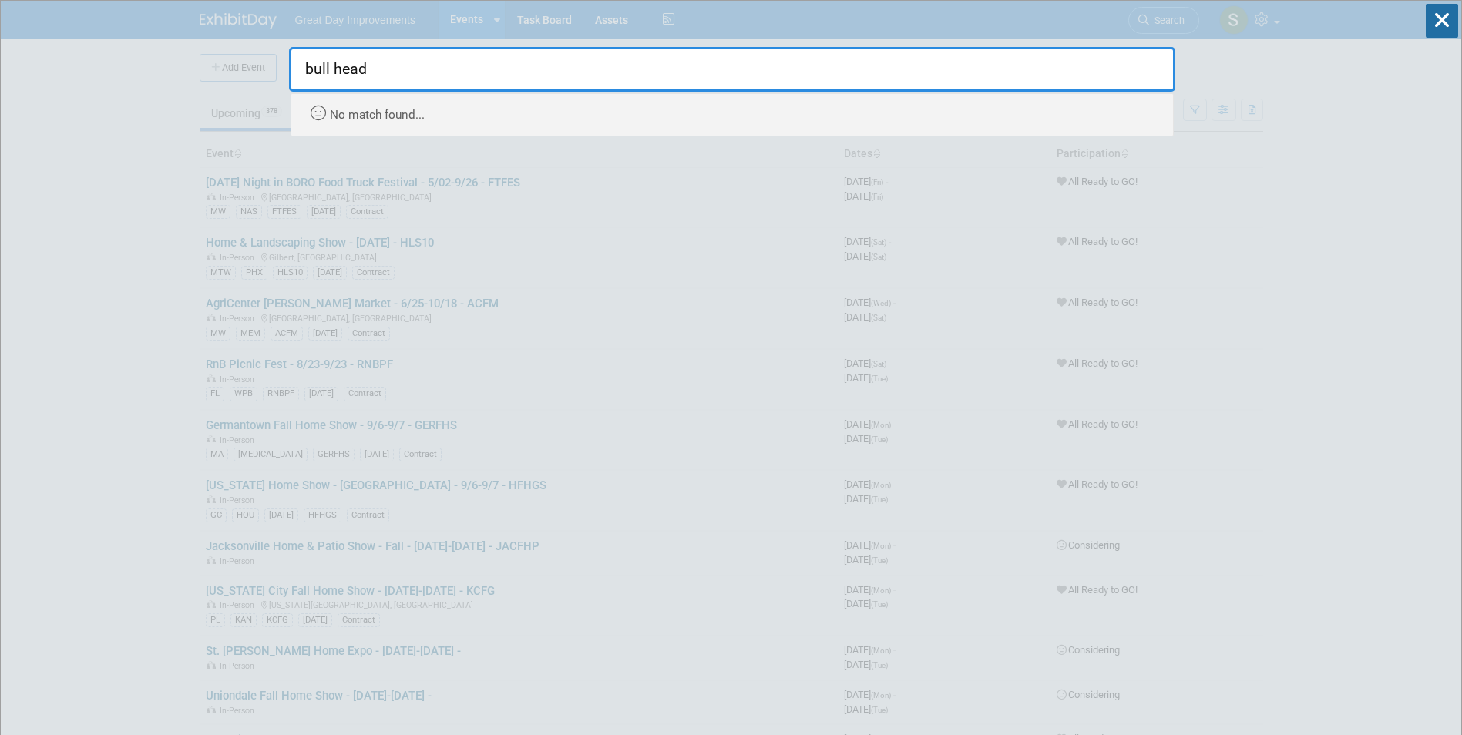
click at [334, 69] on input "bull head" at bounding box center [732, 69] width 886 height 45
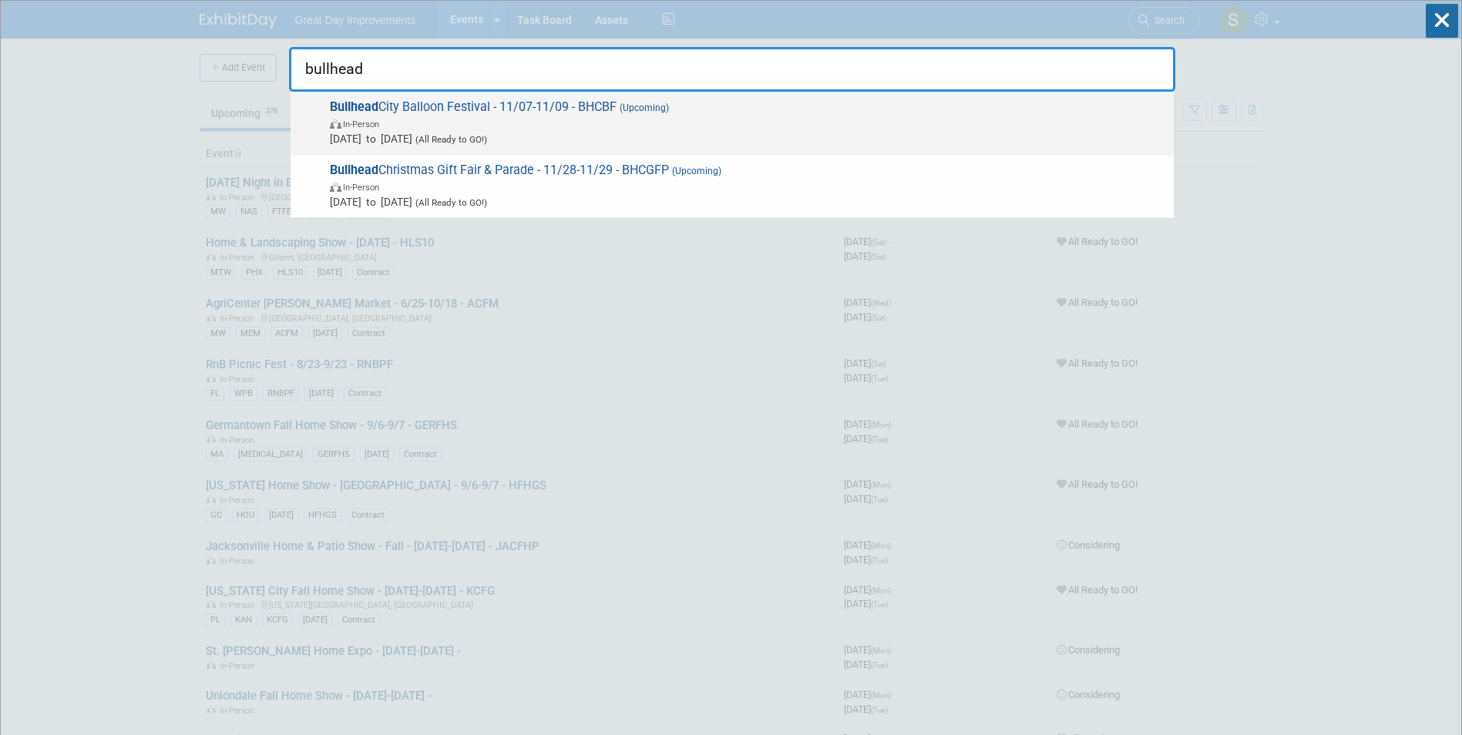
type input "bullhead"
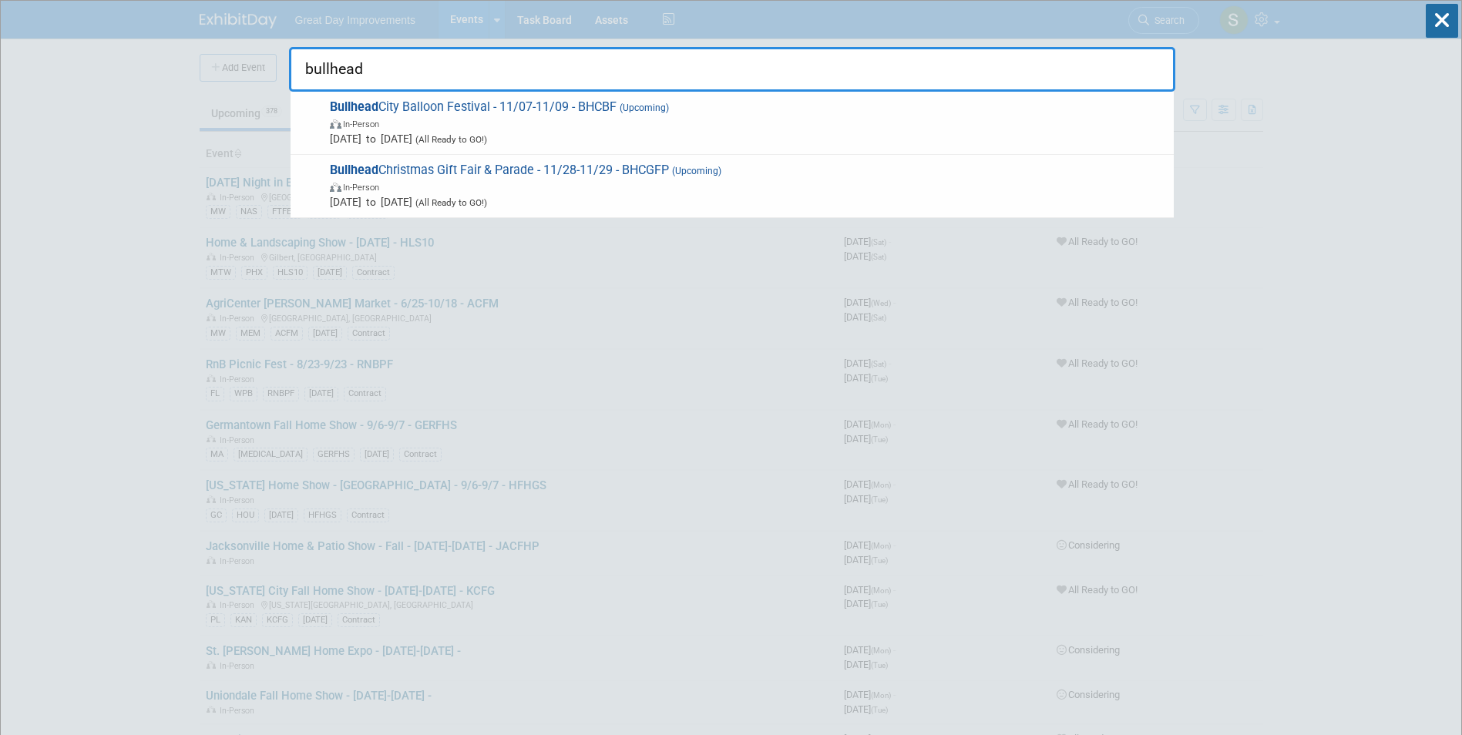
click at [900, 99] on span "Bullhead City Balloon Festival - 11/07-11/09 - BHCBF (Upcoming) In-Person Nov 7…" at bounding box center [745, 122] width 841 height 47
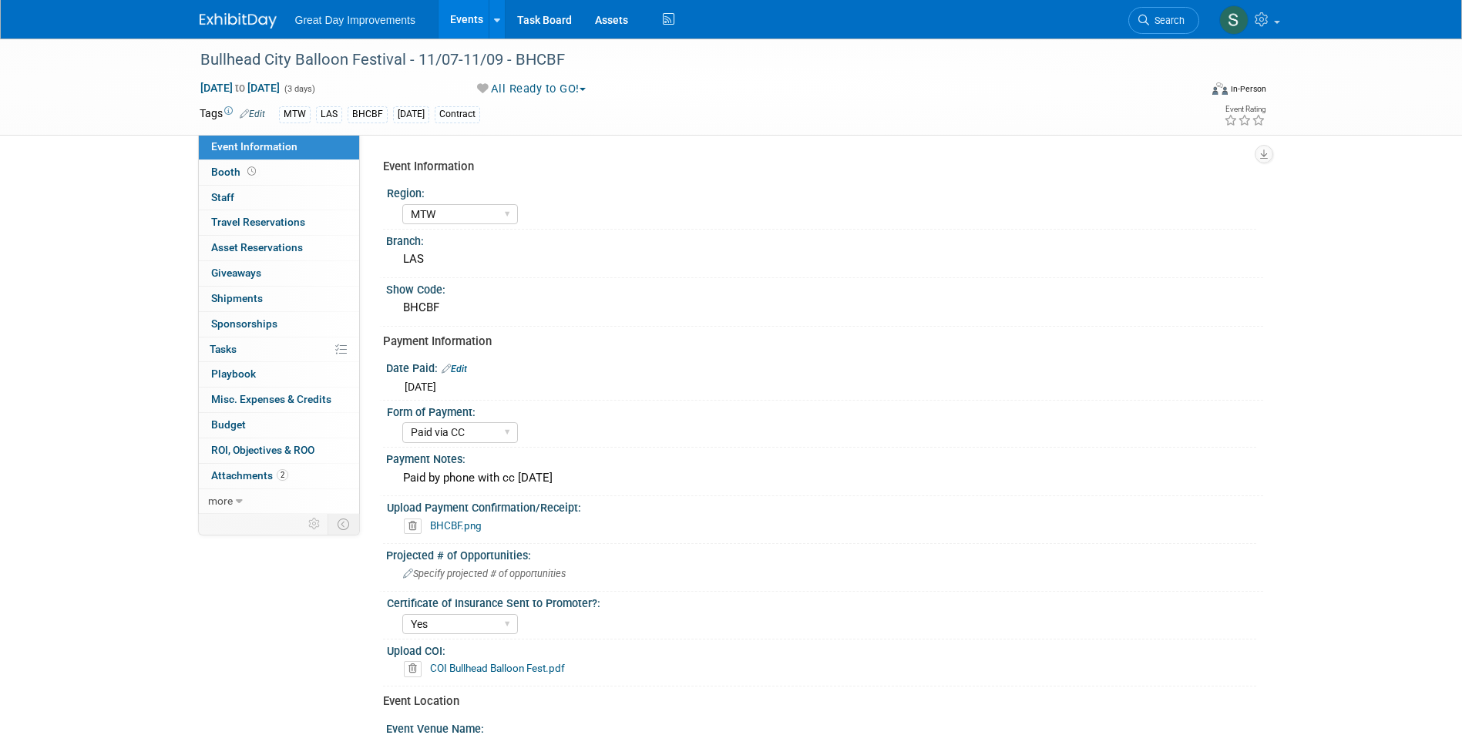
select select "MTW"
select select "Paid via CC"
select select "Yes"
click at [486, 526] on div "BHCBF.png" at bounding box center [827, 526] width 847 height 15
click at [469, 526] on link "BHCBF.png" at bounding box center [456, 525] width 52 height 12
